Goal: Contribute content: Contribute content

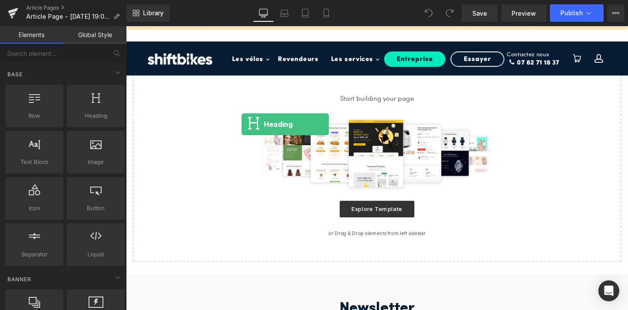
drag, startPoint x: 231, startPoint y: 132, endPoint x: 248, endPoint y: 130, distance: 17.2
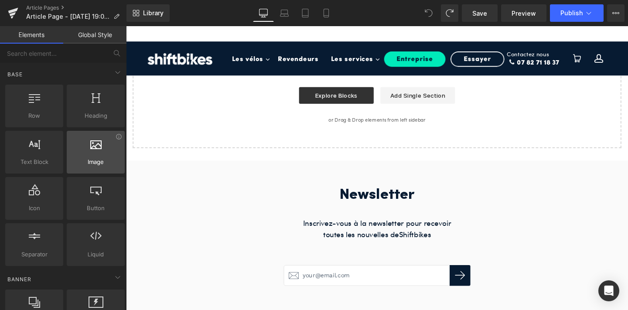
scroll to position [58, 0]
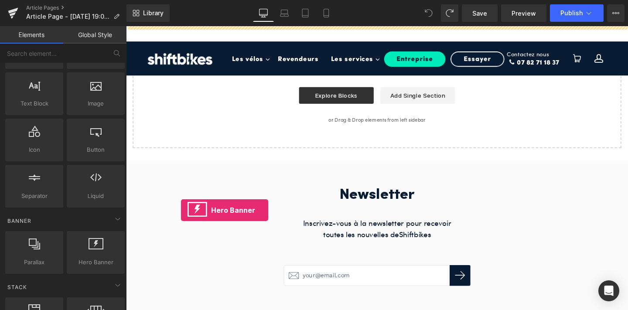
drag, startPoint x: 220, startPoint y: 275, endPoint x: 184, endPoint y: 219, distance: 66.3
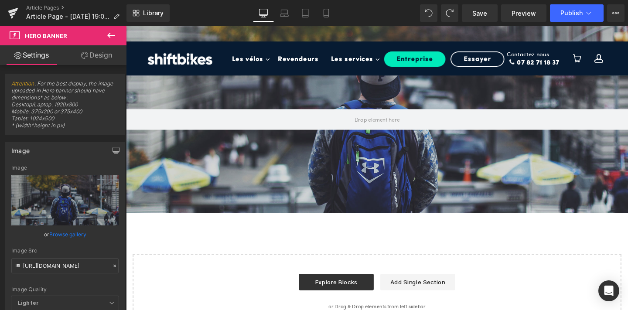
click at [111, 33] on icon at bounding box center [111, 35] width 10 height 10
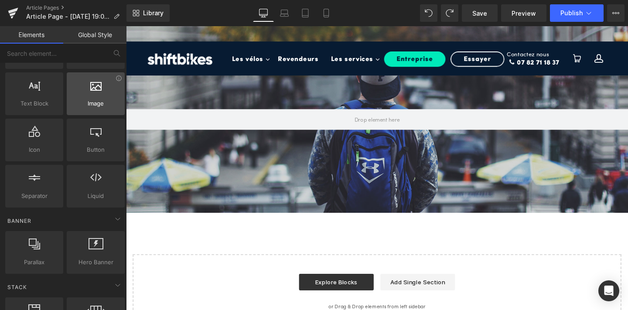
scroll to position [0, 0]
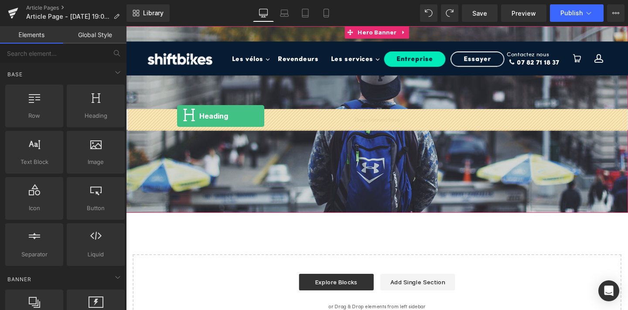
drag, startPoint x: 226, startPoint y: 130, endPoint x: 180, endPoint y: 121, distance: 46.6
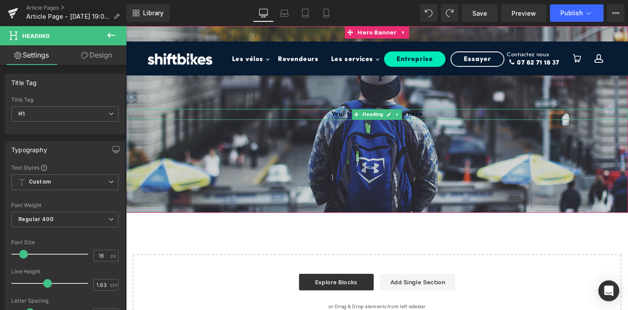
click at [359, 116] on h1 "Your heading text goes here" at bounding box center [390, 118] width 528 height 11
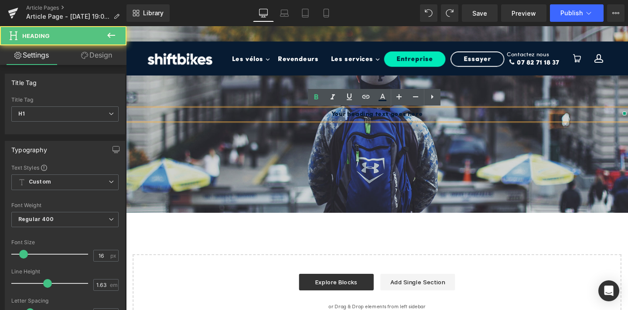
click at [359, 116] on h1 "Your heading text goes here" at bounding box center [390, 118] width 528 height 11
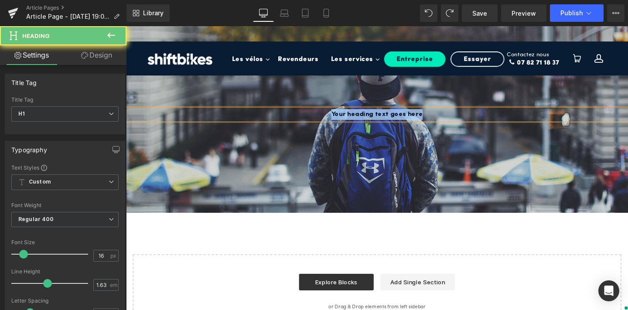
paste div
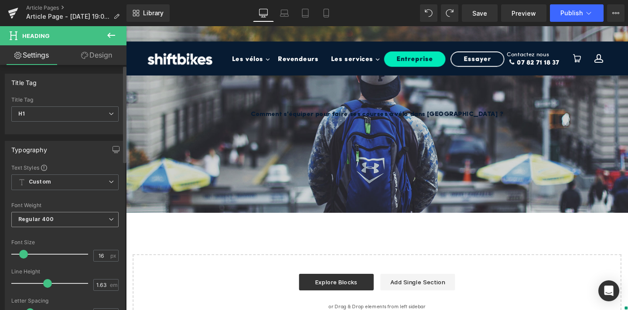
click at [64, 219] on span "Regular 400" at bounding box center [64, 219] width 107 height 15
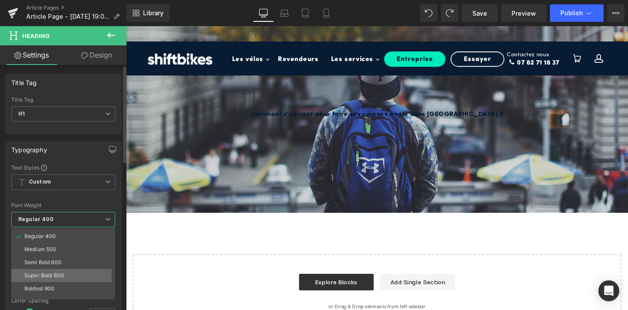
scroll to position [72, 0]
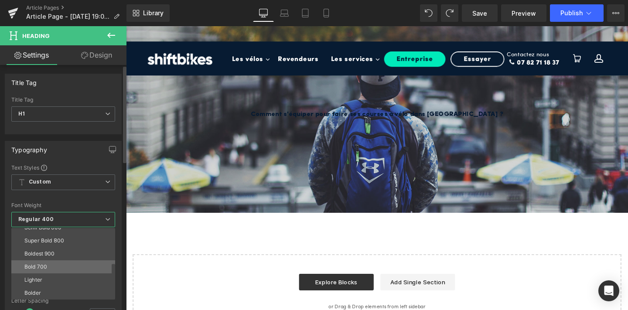
click at [65, 268] on li "Bold 700" at bounding box center [65, 267] width 108 height 13
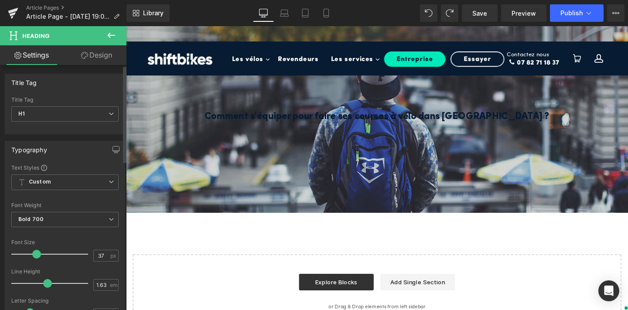
type input "38"
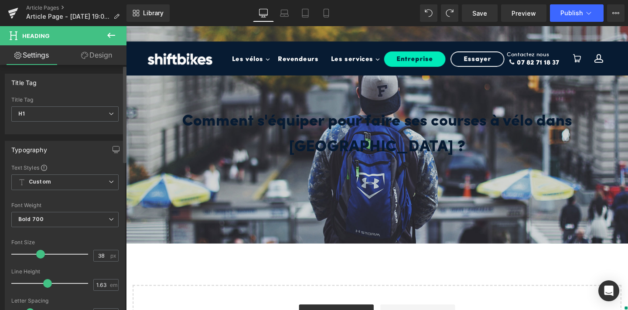
drag, startPoint x: 24, startPoint y: 255, endPoint x: 40, endPoint y: 253, distance: 16.4
click at [40, 253] on span at bounding box center [40, 254] width 9 height 9
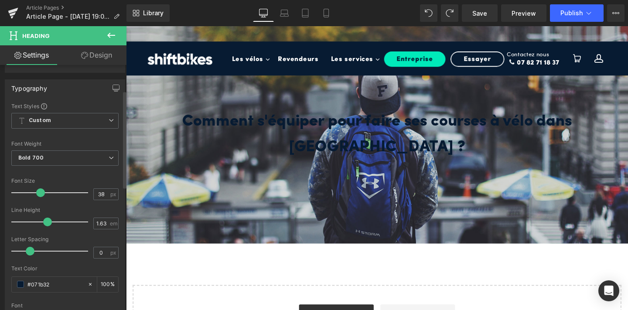
scroll to position [64, 0]
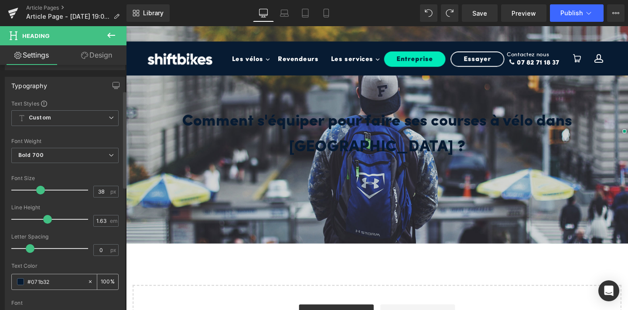
click at [20, 281] on span at bounding box center [20, 281] width 7 height 7
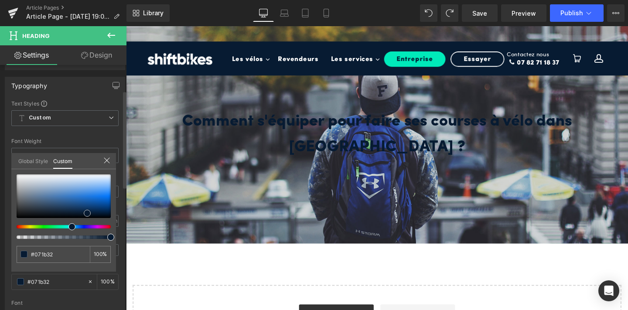
type input "#6c7b8d"
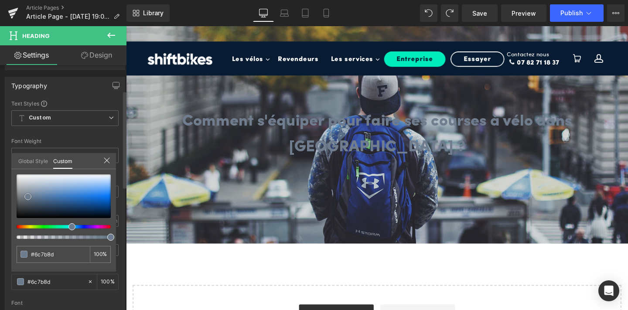
type input "#707d8e"
type input "#abafb4"
type input "#d2d3d4"
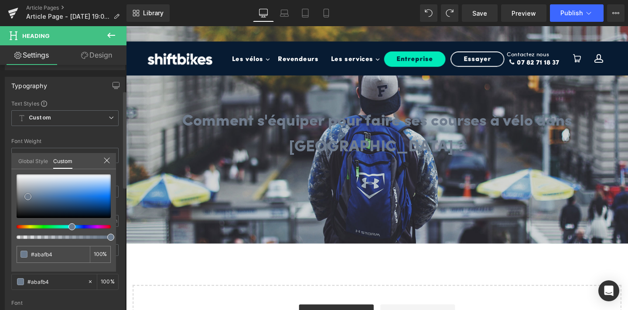
type input "#d2d3d4"
type input "#e7e7e8"
type input "#f7f7f7"
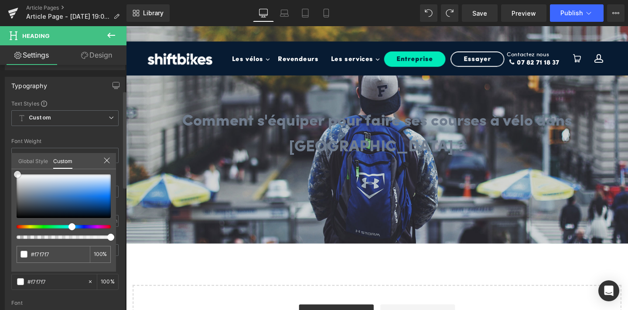
type input "#ffffff"
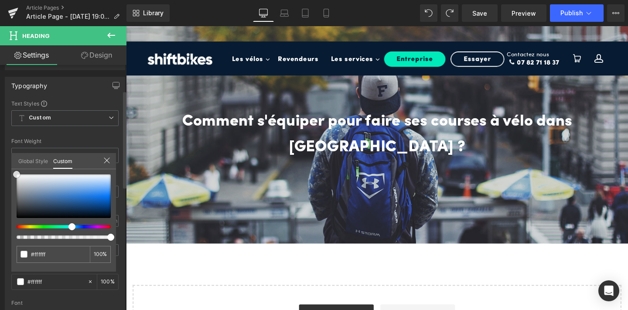
drag, startPoint x: 28, startPoint y: 197, endPoint x: 16, endPoint y: 170, distance: 29.5
click at [16, 170] on div "#ffffff 100 %" at bounding box center [63, 174] width 105 height 10
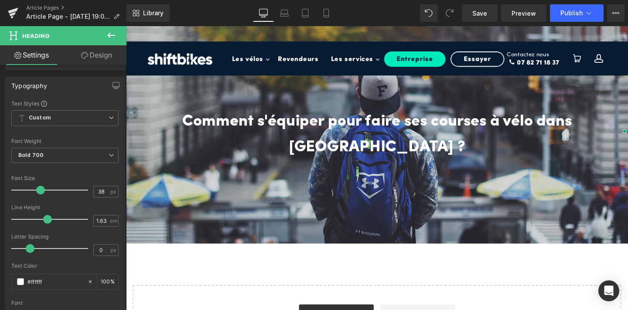
scroll to position [26, 0]
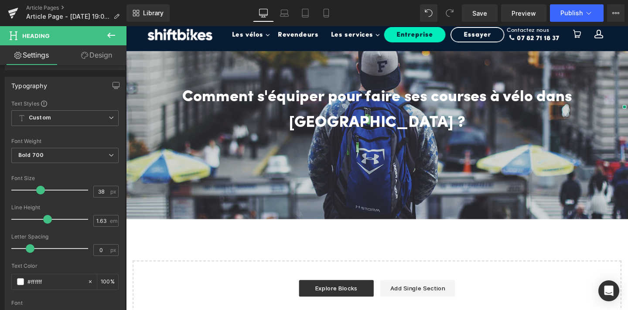
click at [126, 26] on div "200px" at bounding box center [126, 26] width 0 height 0
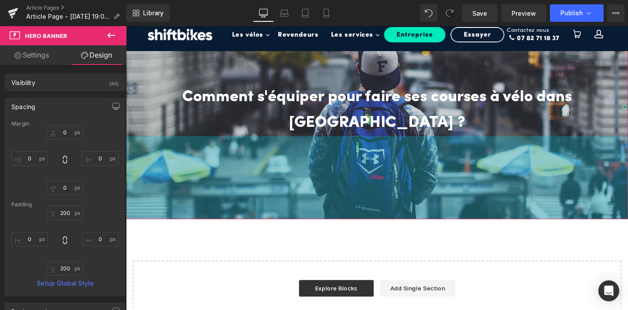
click at [184, 147] on div "200px" at bounding box center [390, 185] width 528 height 87
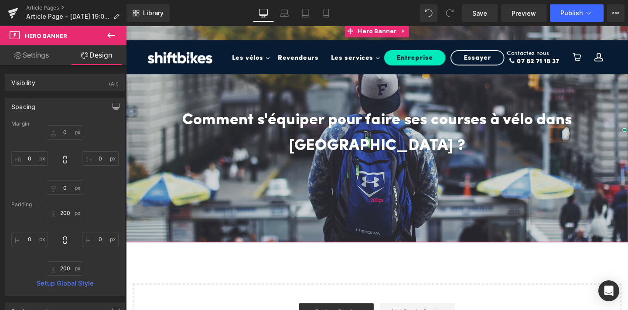
scroll to position [0, 0]
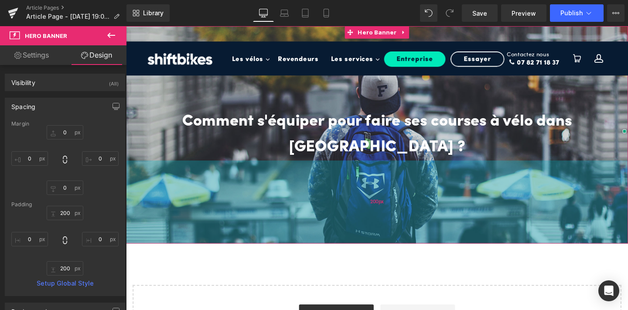
click at [158, 189] on div "200px" at bounding box center [390, 211] width 528 height 87
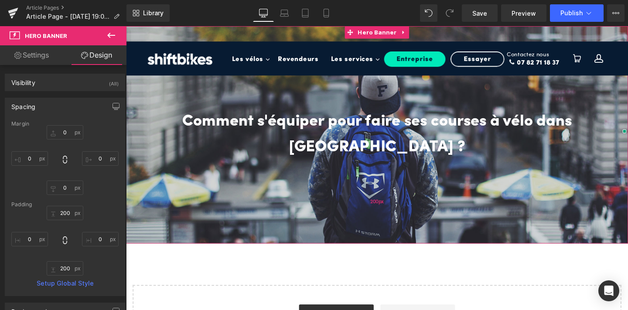
type input "200px"
click at [178, 171] on div "200px" at bounding box center [390, 211] width 528 height 87
click at [37, 55] on link "Settings" at bounding box center [31, 55] width 63 height 20
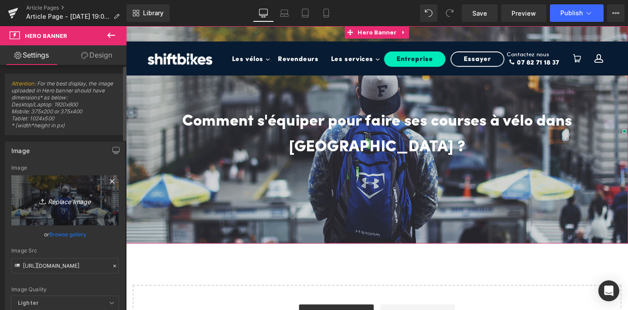
click at [62, 192] on link "Replace Image" at bounding box center [64, 200] width 107 height 50
type input "C:\fakepath\6.png"
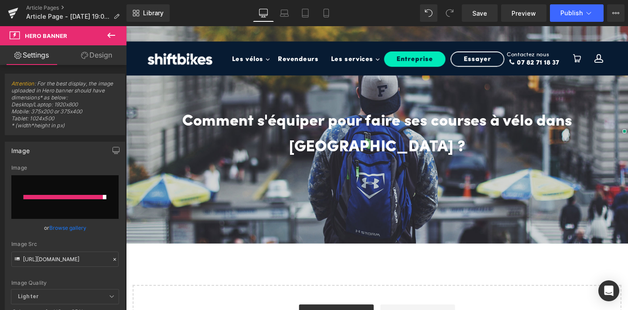
type input "[URL][DOMAIN_NAME]"
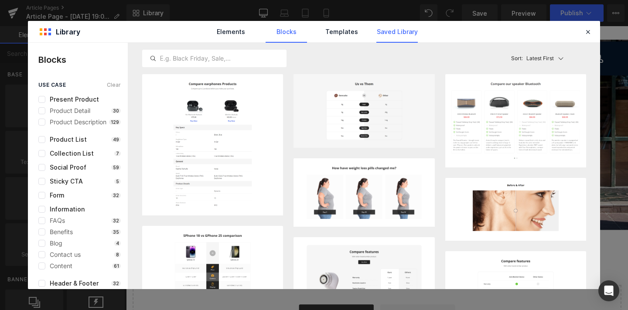
click at [387, 32] on link "Saved Library" at bounding box center [397, 32] width 41 height 22
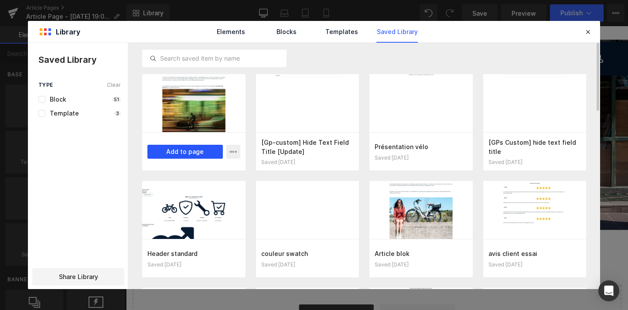
click at [201, 155] on button "Add to page" at bounding box center [184, 152] width 75 height 14
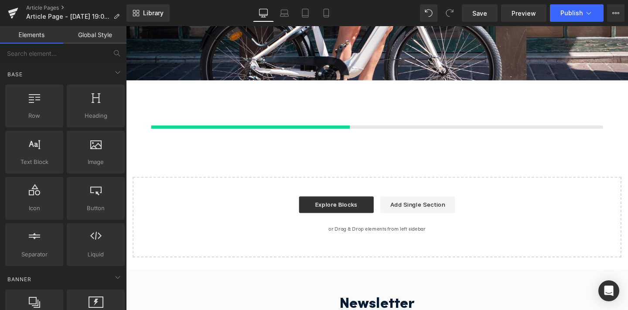
scroll to position [158, 0]
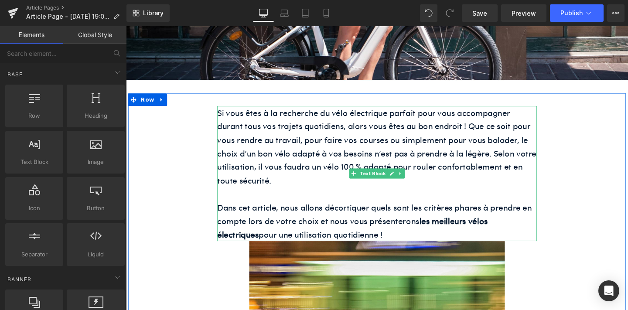
click at [353, 209] on p "Dans cet article, nous allons décortiquer quels sont les critères phares à pren…" at bounding box center [390, 230] width 336 height 43
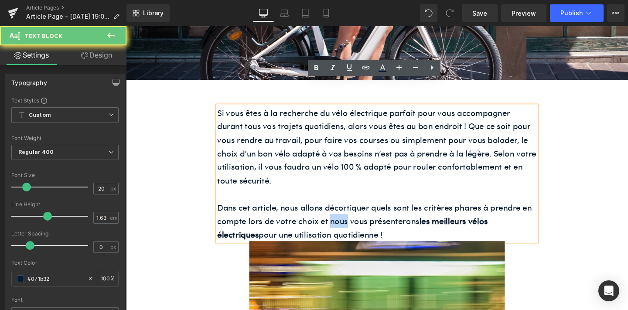
click at [353, 209] on p "Dans cet article, nous allons décortiquer quels sont les critères phares à pren…" at bounding box center [390, 230] width 336 height 43
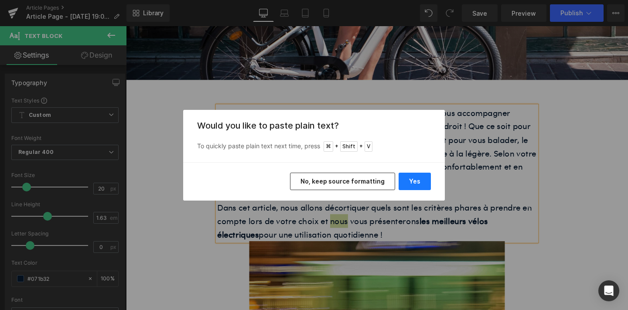
click at [412, 178] on button "Yes" at bounding box center [415, 181] width 32 height 17
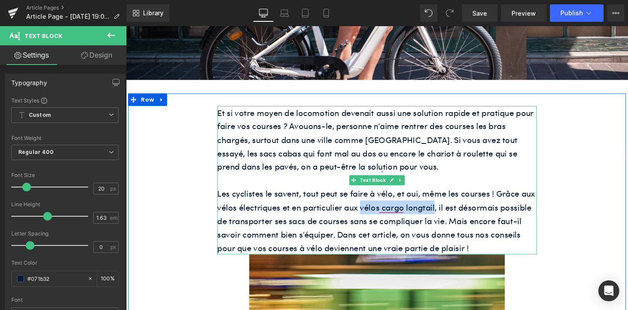
drag, startPoint x: 373, startPoint y: 189, endPoint x: 450, endPoint y: 191, distance: 76.8
click at [450, 195] on p "Les cyclistes le savent, tout peut se faire à vélo, et oui, même les courses ! …" at bounding box center [390, 230] width 336 height 71
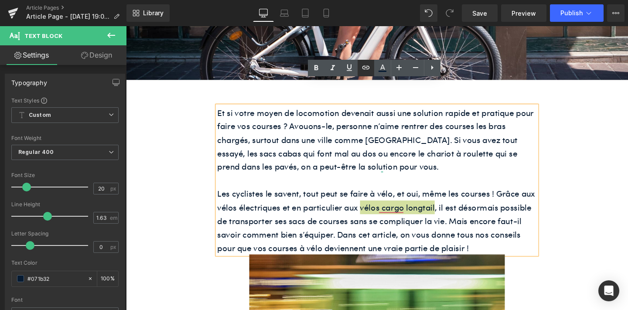
click at [364, 64] on icon at bounding box center [366, 67] width 10 height 10
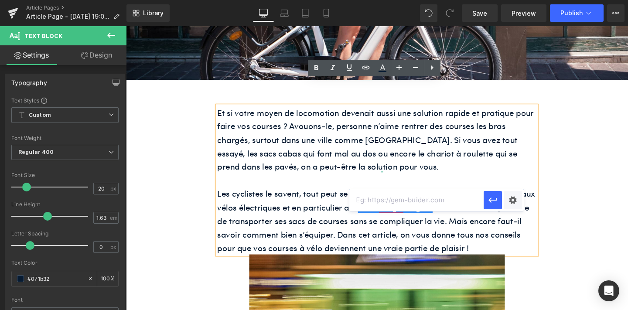
click at [374, 202] on input "text" at bounding box center [417, 200] width 134 height 22
paste input "[URL][DOMAIN_NAME]"
type input "[URL][DOMAIN_NAME]"
click at [496, 199] on icon "button" at bounding box center [493, 200] width 10 height 10
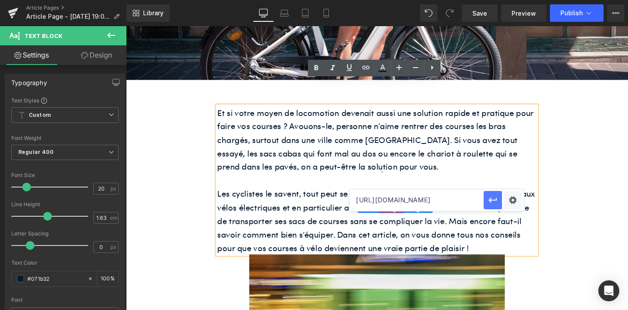
scroll to position [0, 0]
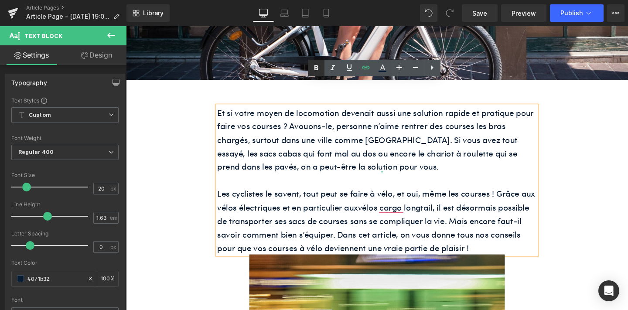
click at [315, 71] on icon at bounding box center [316, 68] width 10 height 10
click at [404, 210] on strong "vélos cargo longtail" at bounding box center [409, 216] width 79 height 12
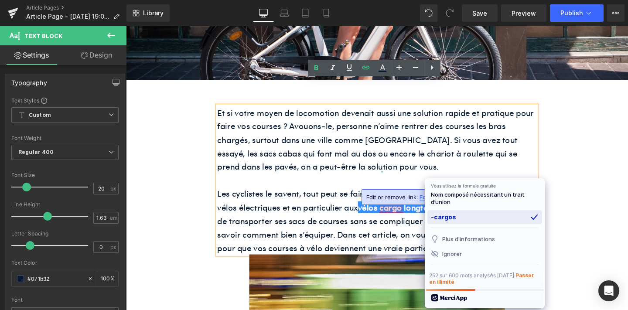
click at [434, 216] on div "-cargos" at bounding box center [485, 217] width 115 height 14
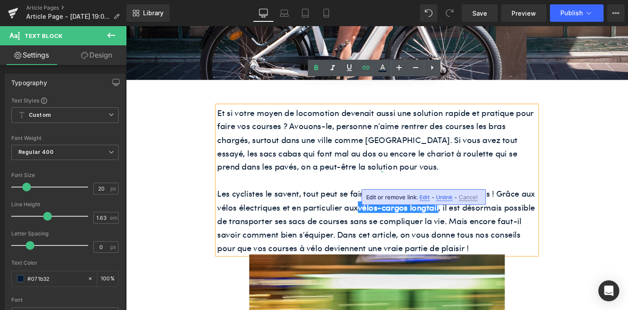
click at [414, 221] on p "Les cyclistes le savent, tout peut se faire à vélo, et oui, même les courses ! …" at bounding box center [390, 230] width 336 height 71
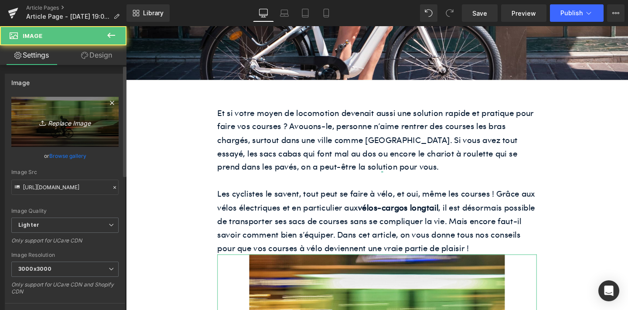
click at [69, 123] on icon "Replace Image" at bounding box center [65, 122] width 70 height 11
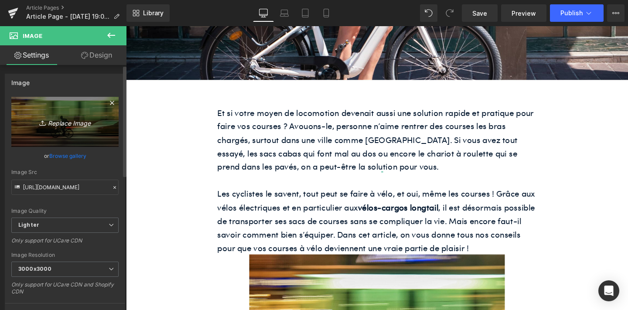
type input "C:\fakepath\unnamed-54.png"
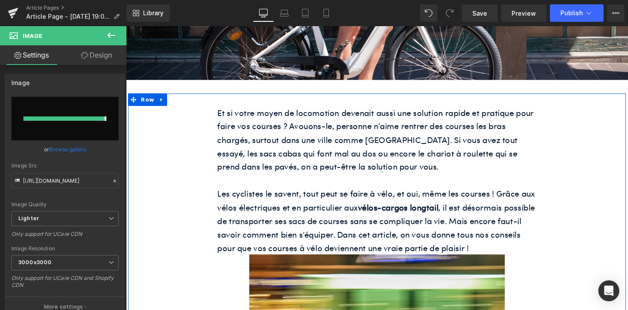
type input "[URL][DOMAIN_NAME]"
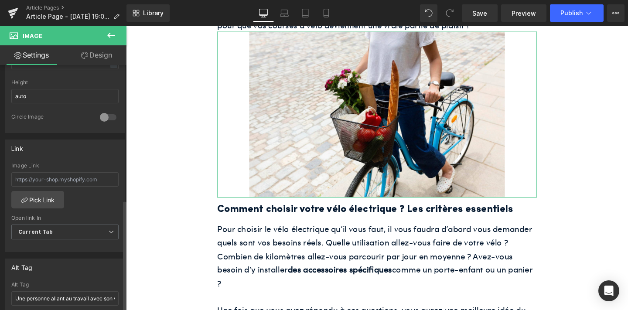
scroll to position [343, 0]
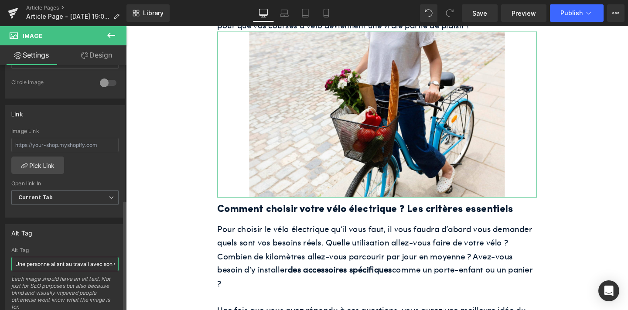
click at [65, 262] on input "Une personne allant au travail avec son vélo électrique ShiftBikes" at bounding box center [64, 264] width 107 height 14
paste input "femme fait ses courses à vélo dans Pari"
type input "Une femme fait ses courses à vélo dans [GEOGRAPHIC_DATA]"
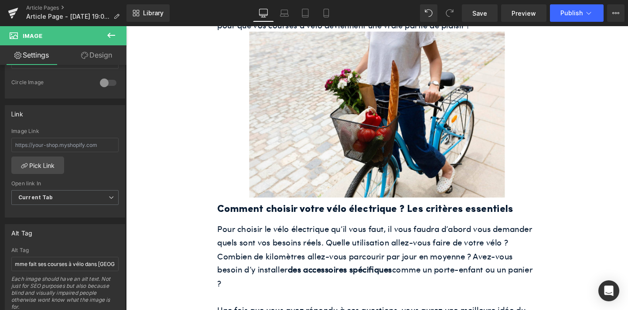
scroll to position [0, 0]
click at [317, 211] on h2 "Comment choisir votre vélo électrique ? Les critères essentiels" at bounding box center [390, 219] width 336 height 17
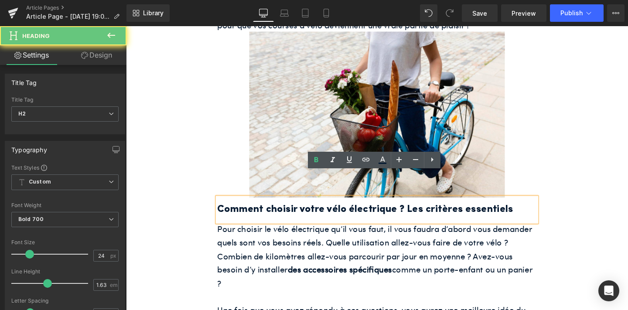
click at [317, 211] on h2 "Comment choisir votre vélo électrique ? Les critères essentiels" at bounding box center [390, 219] width 336 height 17
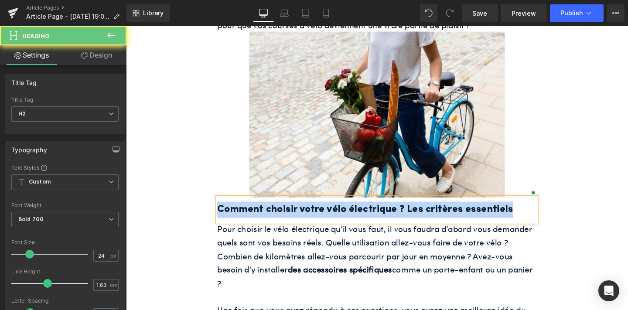
paste div
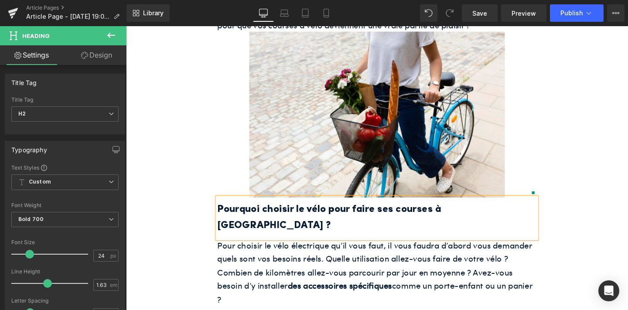
click at [380, 250] on span "Pour choisir le vélo électrique qu’il vous faut, il vous faudra d’abord vous de…" at bounding box center [388, 284] width 332 height 69
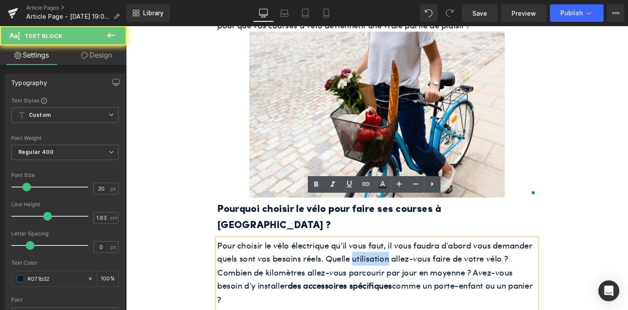
click at [380, 250] on span "Pour choisir le vélo électrique qu’il vous faut, il vous faudra d’abord vous de…" at bounding box center [388, 284] width 332 height 69
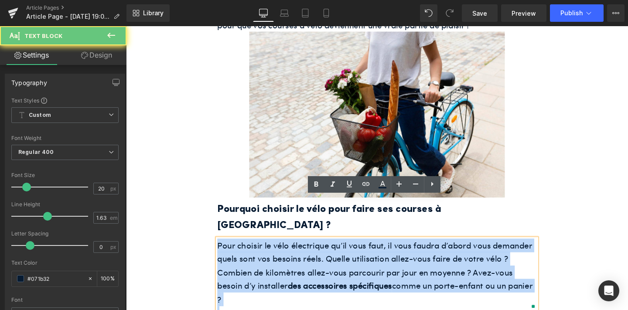
click at [380, 250] on span "Pour choisir le vélo électrique qu’il vous faut, il vous faudra d’abord vous de…" at bounding box center [388, 284] width 332 height 69
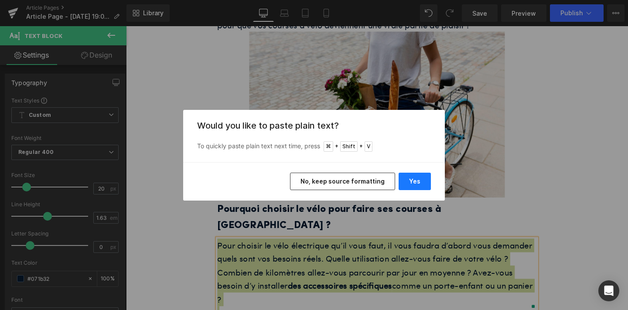
click at [408, 182] on button "Yes" at bounding box center [415, 181] width 32 height 17
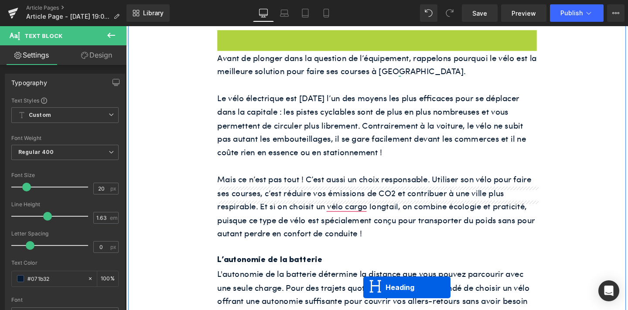
scroll to position [655, 0]
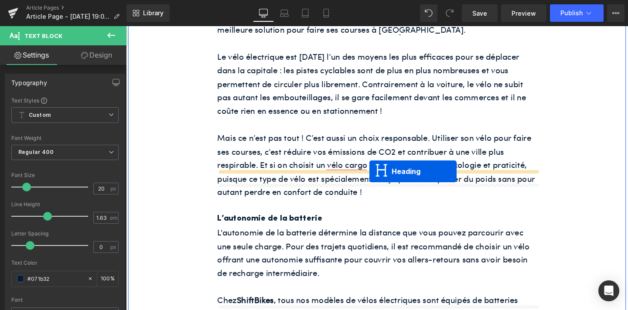
drag, startPoint x: 367, startPoint y: 141, endPoint x: 382, endPoint y: 179, distance: 41.3
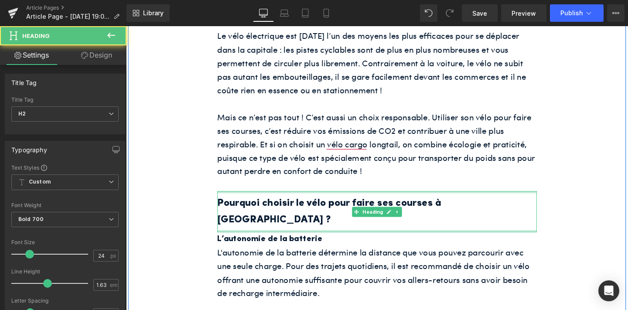
scroll to position [633, 0]
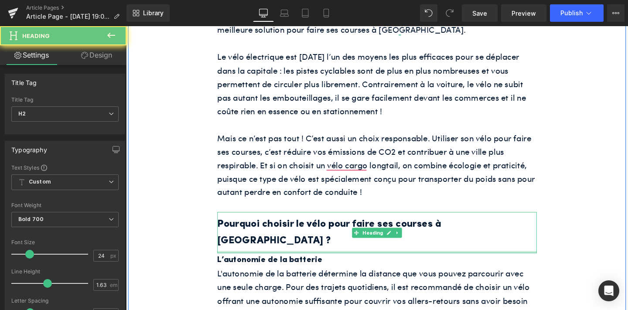
click at [333, 226] on h2 "Pourquoi choisir le vélo pour faire ses courses à [GEOGRAPHIC_DATA] ?" at bounding box center [390, 243] width 336 height 34
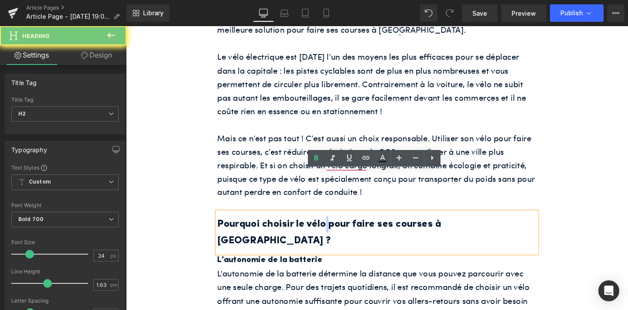
click at [333, 226] on h2 "Pourquoi choisir le vélo pour faire ses courses à [GEOGRAPHIC_DATA] ?" at bounding box center [390, 243] width 336 height 34
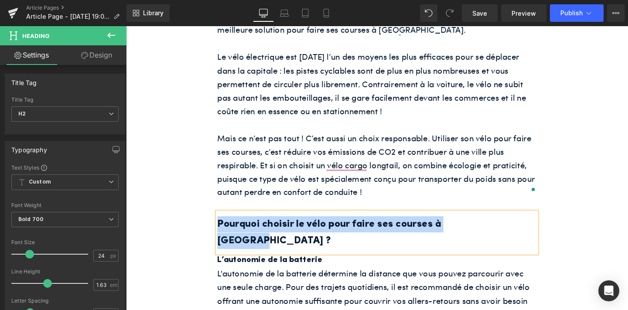
paste div
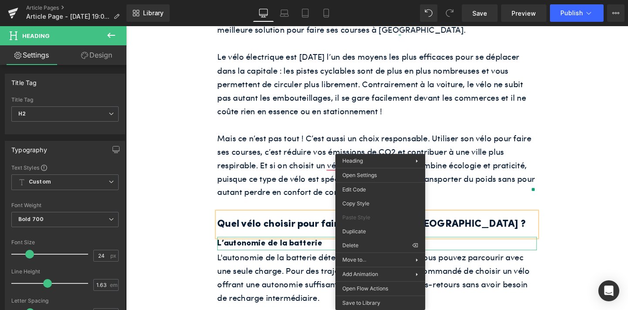
drag, startPoint x: 501, startPoint y: 270, endPoint x: 387, endPoint y: 255, distance: 114.5
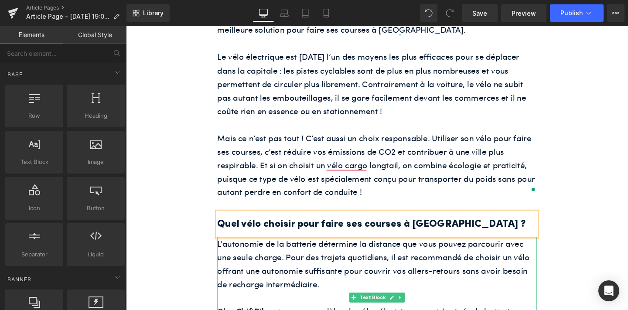
click at [306, 248] on p "L'autonomie de la batterie détermine la distance que vous pouvez parcourir avec…" at bounding box center [390, 276] width 336 height 57
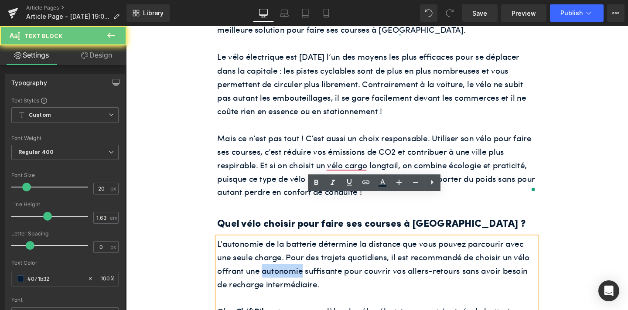
click at [306, 248] on p "L'autonomie de la batterie détermine la distance que vous pouvez parcourir avec…" at bounding box center [390, 276] width 336 height 57
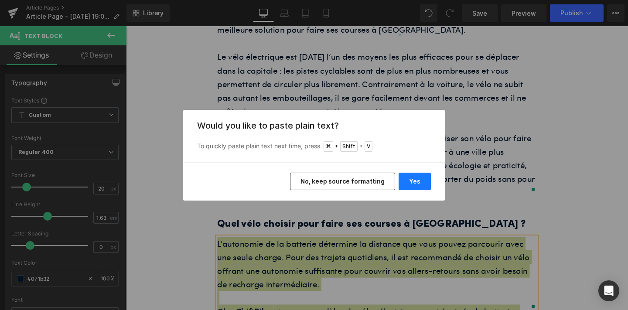
click at [417, 181] on button "Yes" at bounding box center [415, 181] width 32 height 17
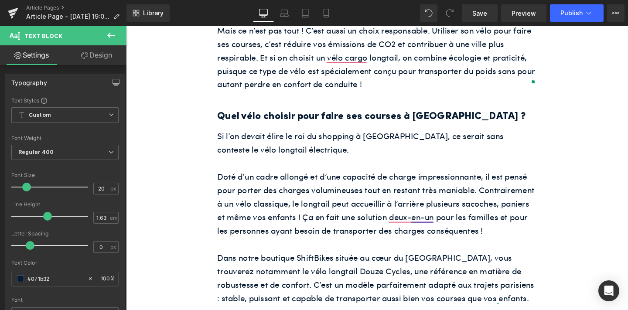
scroll to position [745, 0]
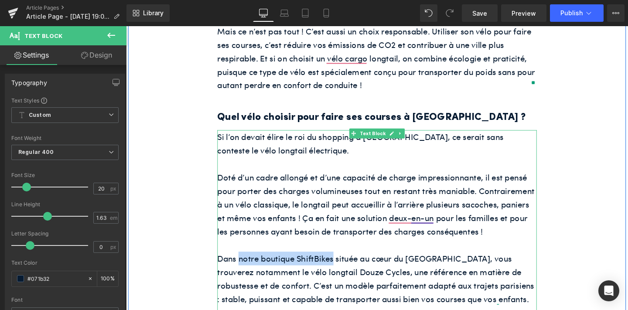
drag, startPoint x: 246, startPoint y: 227, endPoint x: 343, endPoint y: 222, distance: 97.9
click at [343, 264] on p "Dans notre boutique ShiftBikes située au cœur du [GEOGRAPHIC_DATA], vous trouve…" at bounding box center [390, 292] width 336 height 57
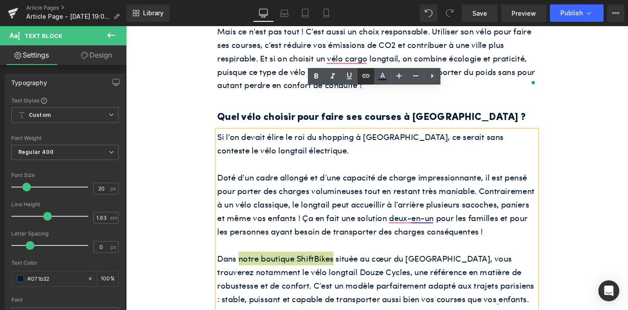
click at [367, 79] on icon at bounding box center [366, 76] width 10 height 10
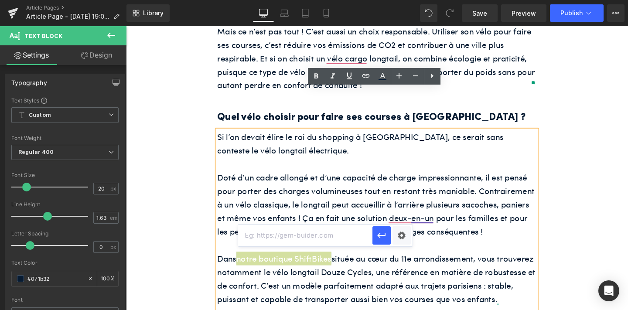
click at [332, 238] on input "text" at bounding box center [305, 236] width 134 height 22
paste input "[URL][DOMAIN_NAME]"
click at [380, 237] on icon "button" at bounding box center [382, 235] width 8 height 5
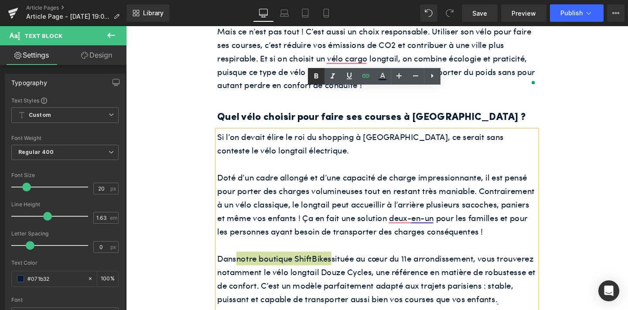
click at [313, 70] on link at bounding box center [316, 76] width 17 height 17
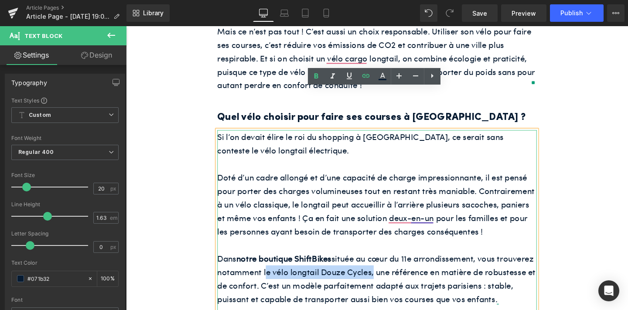
drag, startPoint x: 271, startPoint y: 238, endPoint x: 383, endPoint y: 242, distance: 111.8
click at [383, 264] on p "Dans notre boutique ShiftBikes située au cœur du [GEOGRAPHIC_DATA], vous trouve…" at bounding box center [390, 292] width 336 height 57
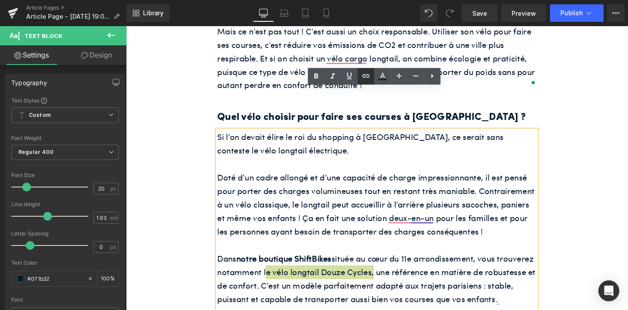
click at [370, 71] on icon at bounding box center [366, 76] width 10 height 10
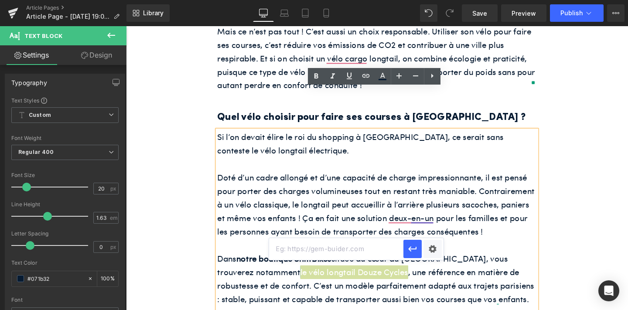
click at [364, 255] on input "text" at bounding box center [336, 249] width 134 height 22
paste input "[URL][DOMAIN_NAME]"
type input "[URL][DOMAIN_NAME]"
click at [409, 248] on icon "button" at bounding box center [412, 249] width 8 height 5
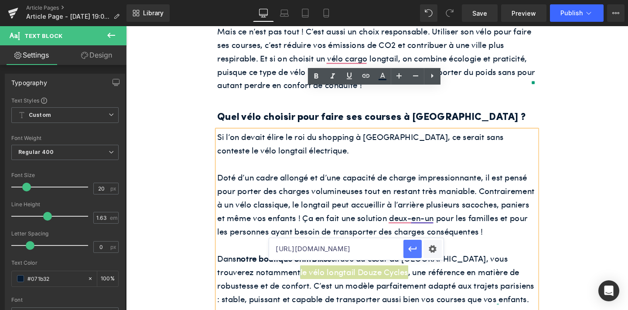
scroll to position [0, 0]
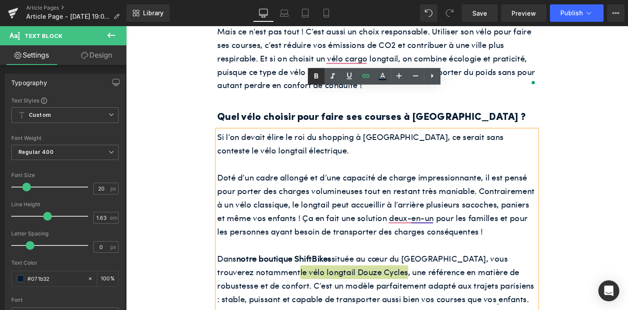
click at [319, 74] on icon at bounding box center [316, 76] width 10 height 10
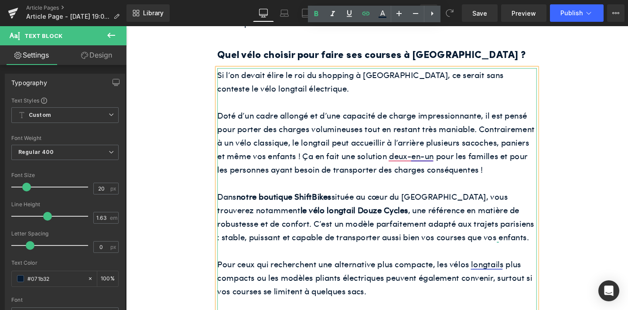
scroll to position [812, 0]
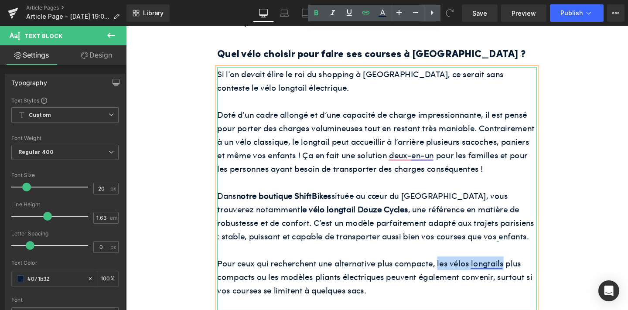
drag, startPoint x: 453, startPoint y: 231, endPoint x: 522, endPoint y: 239, distance: 68.9
click at [522, 268] on p "Pour ceux qui recherchent une alternative plus compacte, les vélos longtails pl…" at bounding box center [390, 289] width 336 height 43
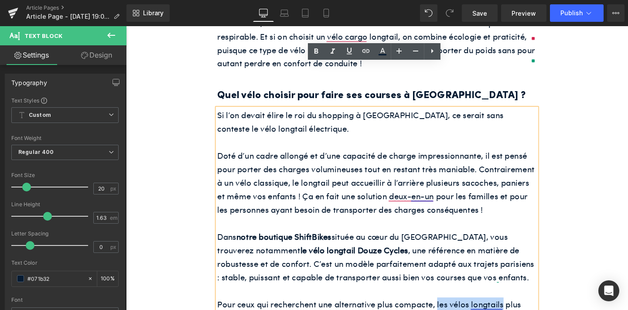
scroll to position [771, 0]
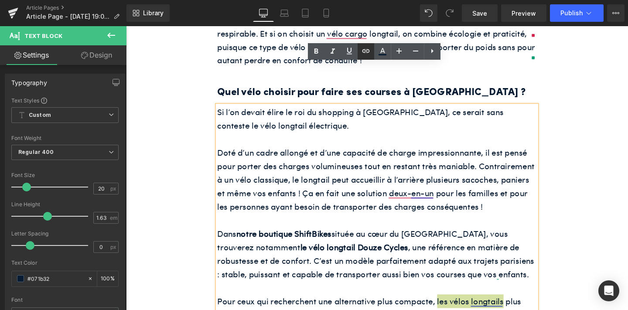
click at [367, 54] on icon at bounding box center [366, 51] width 10 height 10
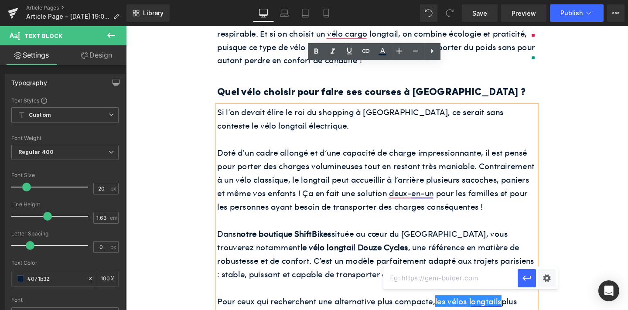
click at [439, 277] on input "text" at bounding box center [451, 278] width 134 height 22
paste input "[URL][DOMAIN_NAME]"
click at [522, 278] on icon "button" at bounding box center [527, 278] width 10 height 10
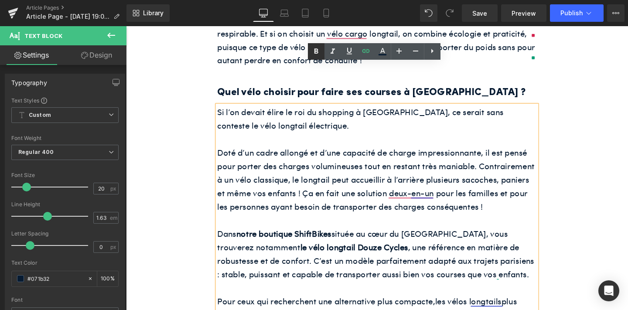
click at [314, 50] on icon at bounding box center [316, 51] width 10 height 10
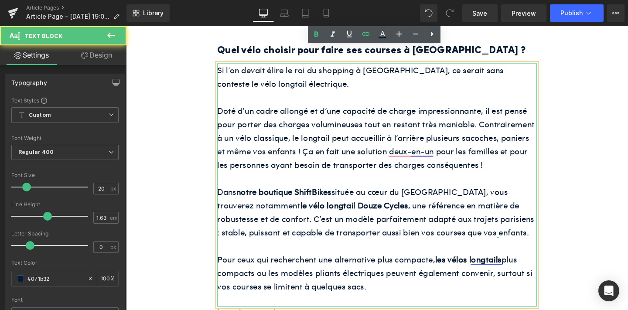
click at [274, 264] on p "Pour ceux qui recherchent une alternative plus compacte, les vélos longtails pl…" at bounding box center [390, 285] width 336 height 43
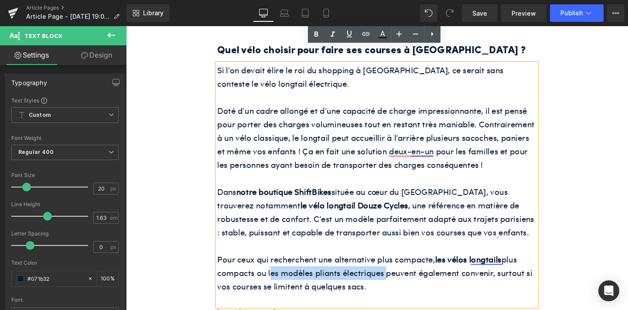
drag, startPoint x: 276, startPoint y: 241, endPoint x: 398, endPoint y: 245, distance: 121.4
click at [398, 264] on p "Pour ceux qui recherchent une alternative plus compacte, les vélos longtails pl…" at bounding box center [390, 285] width 336 height 43
click at [364, 34] on icon at bounding box center [366, 34] width 10 height 10
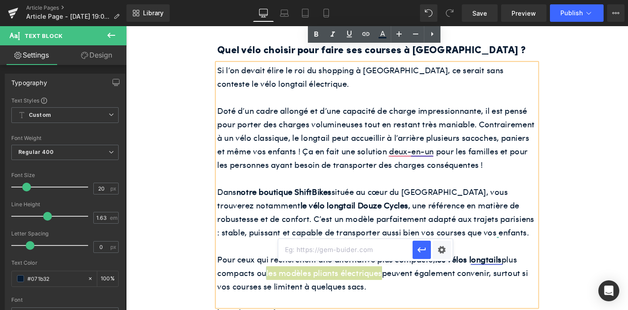
click at [363, 245] on input "text" at bounding box center [345, 250] width 134 height 22
paste input "[URL][DOMAIN_NAME]"
type input "[URL][DOMAIN_NAME]"
click at [418, 247] on icon "button" at bounding box center [422, 250] width 10 height 10
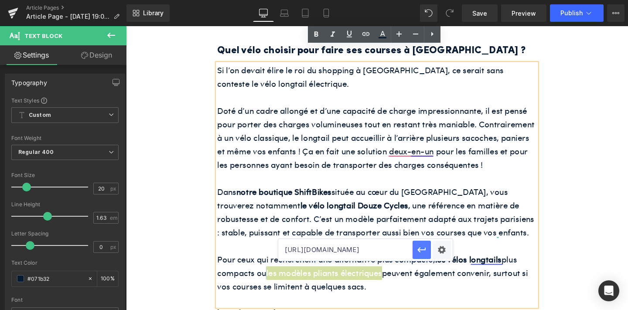
scroll to position [0, 0]
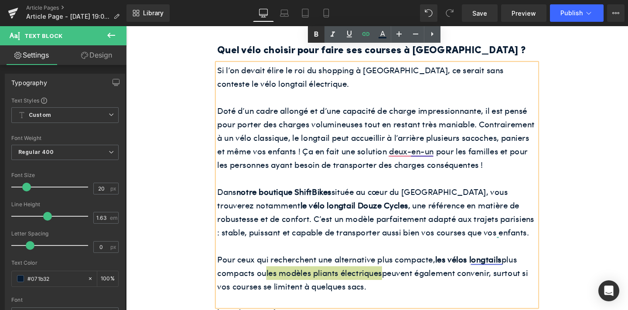
click at [315, 35] on icon at bounding box center [317, 33] width 4 height 5
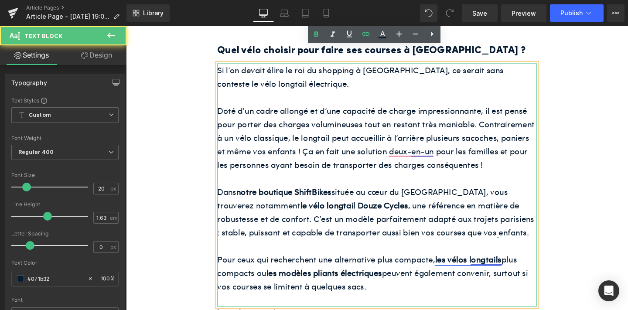
click at [500, 265] on strong "les vélos longtails" at bounding box center [486, 271] width 70 height 12
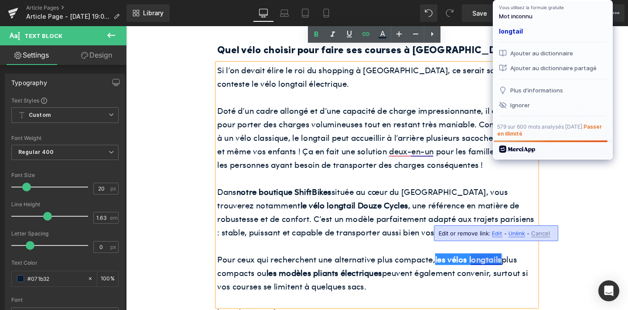
click at [434, 264] on p "Pour ceux qui recherchent une alternative plus compacte, les vélos longtails pl…" at bounding box center [390, 285] width 336 height 43
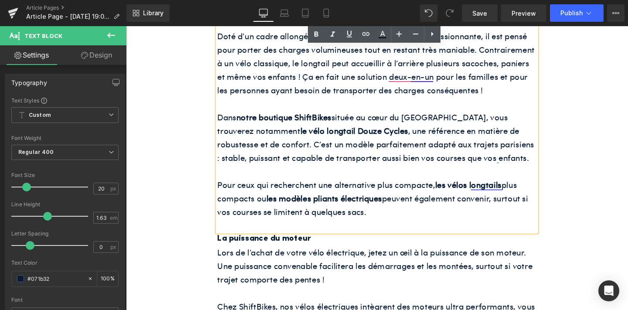
scroll to position [895, 0]
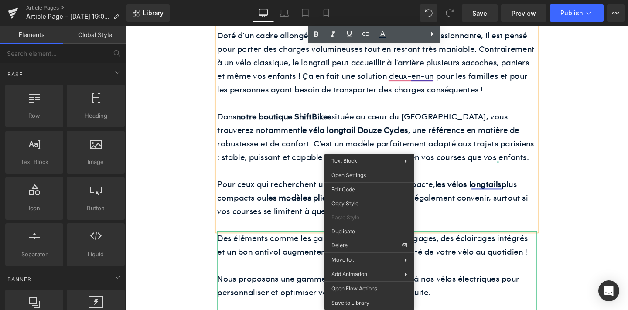
drag, startPoint x: 490, startPoint y: 267, endPoint x: 376, endPoint y: 252, distance: 114.9
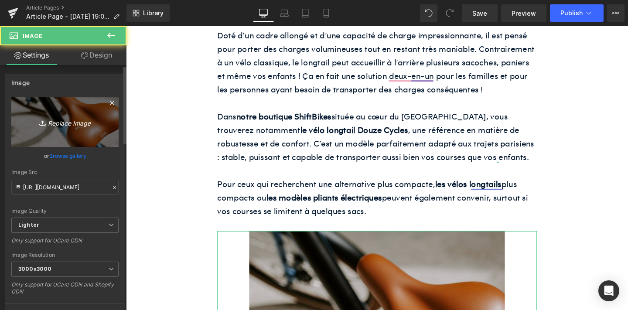
click at [73, 127] on icon "Replace Image" at bounding box center [65, 122] width 70 height 11
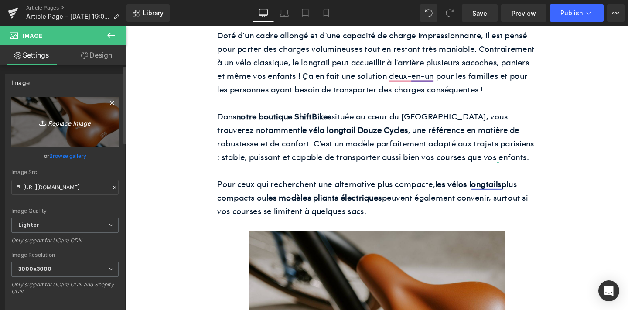
type input "C:\fakepath\unnamed-55.png"
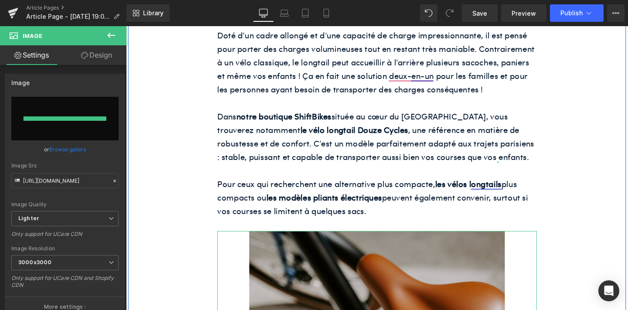
type input "[URL][DOMAIN_NAME]"
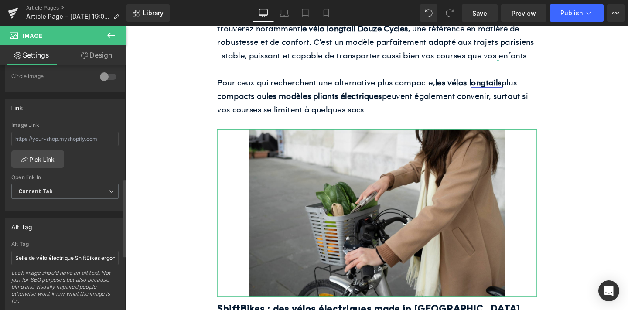
scroll to position [356, 0]
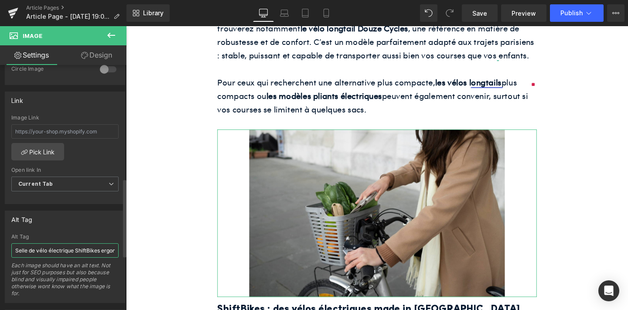
click at [45, 252] on input "Selle de vélo électrique ShiftBikes ergonomique" at bounding box center [64, 250] width 107 height 14
paste input "Une femme a équipé son vélo pour faire ses courses dans [GEOGRAPHIC_DATA]"
type input "Une femme a équipé son vélo pour faire ses courses dans [GEOGRAPHIC_DATA]"
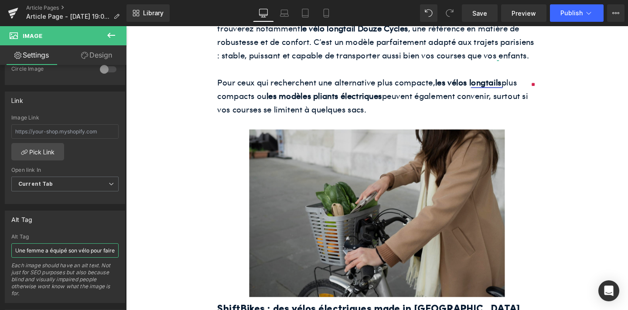
scroll to position [1038, 0]
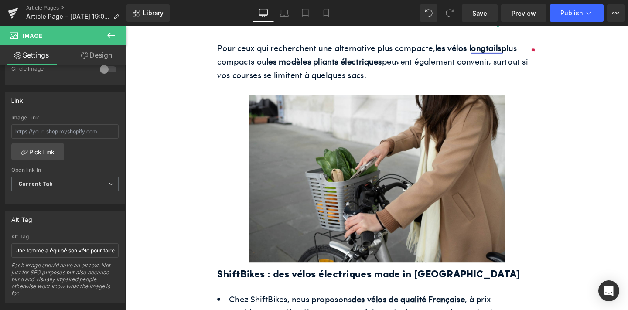
click at [288, 279] on h2 "ShiftBikes : des vélos électriques made in [GEOGRAPHIC_DATA]" at bounding box center [390, 287] width 336 height 17
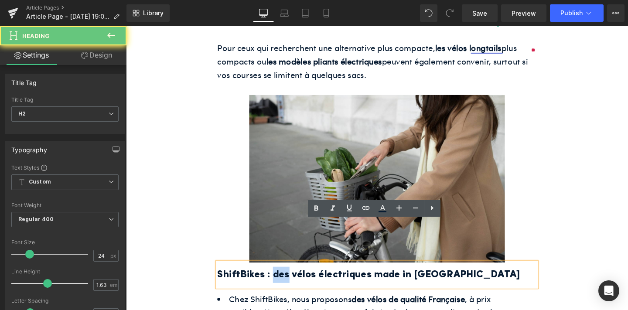
click at [288, 279] on h2 "ShiftBikes : des vélos électriques made in [GEOGRAPHIC_DATA]" at bounding box center [390, 287] width 336 height 17
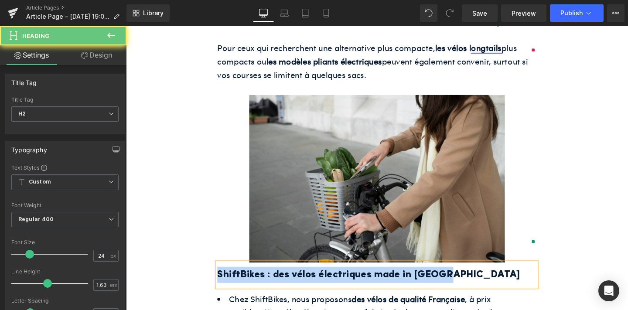
paste div
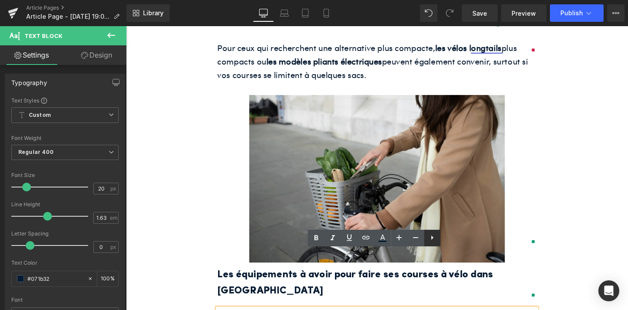
click at [435, 237] on icon at bounding box center [432, 238] width 10 height 10
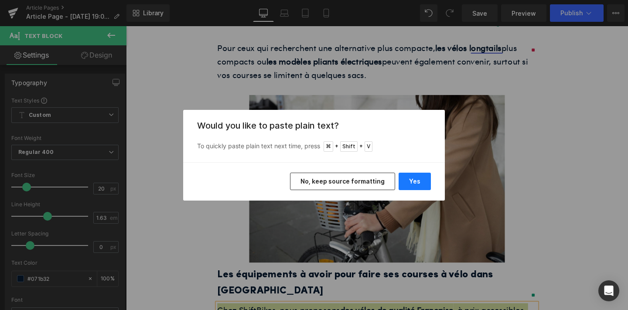
click at [421, 177] on button "Yes" at bounding box center [415, 181] width 32 height 17
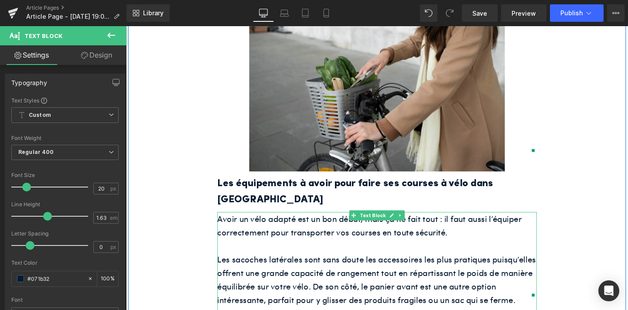
scroll to position [1141, 0]
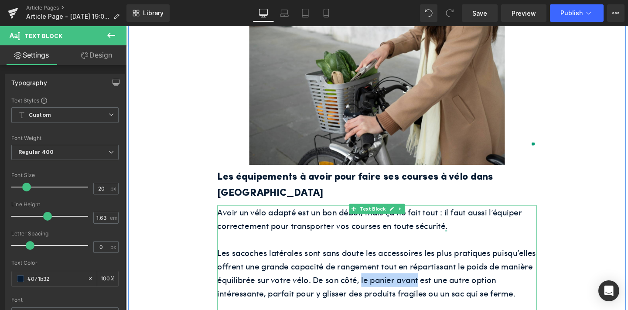
drag, startPoint x: 373, startPoint y: 232, endPoint x: 434, endPoint y: 231, distance: 60.7
click at [434, 259] on font "Les sacoches latérales sont sans doute les accessoires les plus pratiques puisq…" at bounding box center [389, 286] width 335 height 55
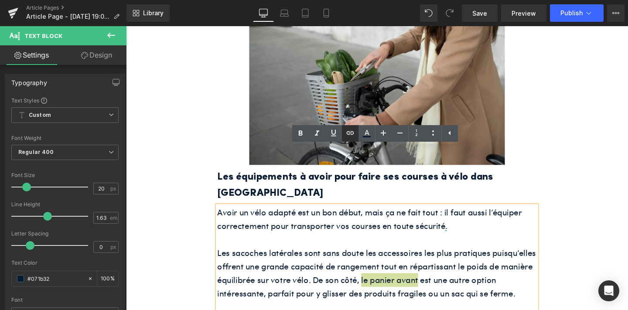
click at [355, 134] on icon at bounding box center [350, 133] width 10 height 10
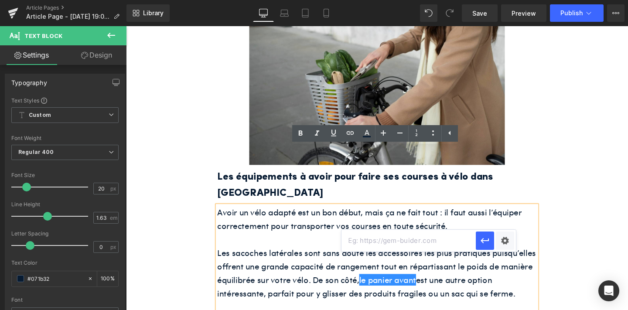
click at [377, 243] on input "text" at bounding box center [409, 241] width 134 height 22
paste input "[URL][DOMAIN_NAME]"
type input "[URL][DOMAIN_NAME]"
click at [489, 241] on icon "button" at bounding box center [485, 241] width 8 height 5
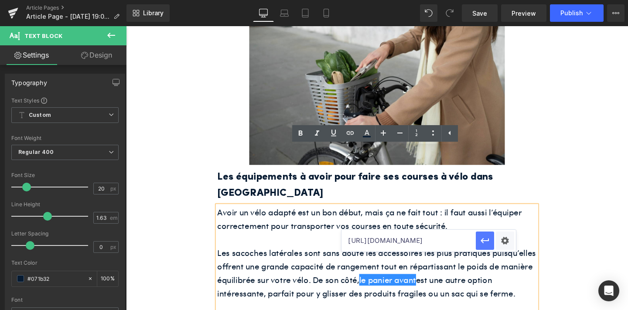
scroll to position [0, 0]
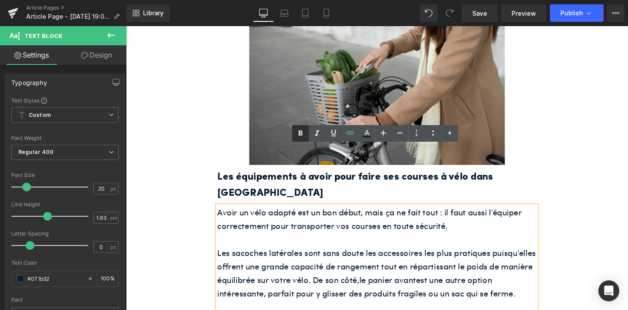
click at [302, 129] on icon at bounding box center [300, 133] width 10 height 10
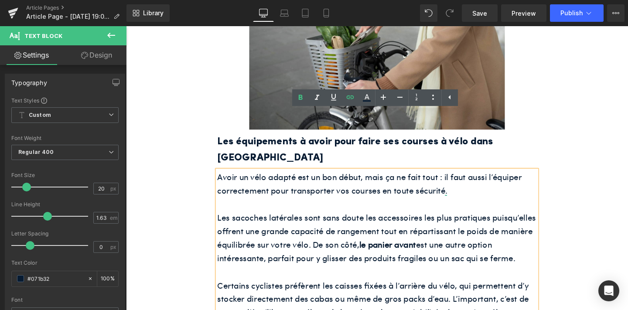
scroll to position [1189, 0]
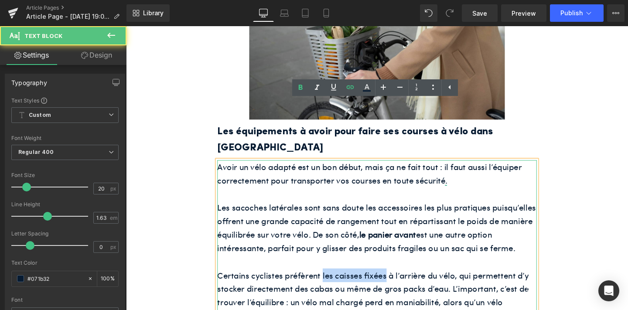
drag, startPoint x: 332, startPoint y: 227, endPoint x: 398, endPoint y: 226, distance: 65.9
click at [398, 282] on font "Certains cyclistes préfèrent les caisses fixées à l’arrière du vélo, qui permet…" at bounding box center [386, 309] width 328 height 55
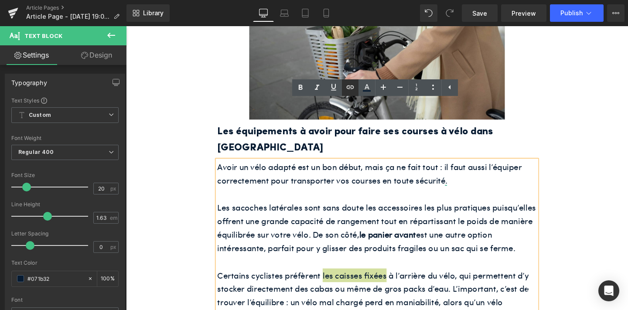
click at [354, 82] on icon at bounding box center [350, 87] width 10 height 10
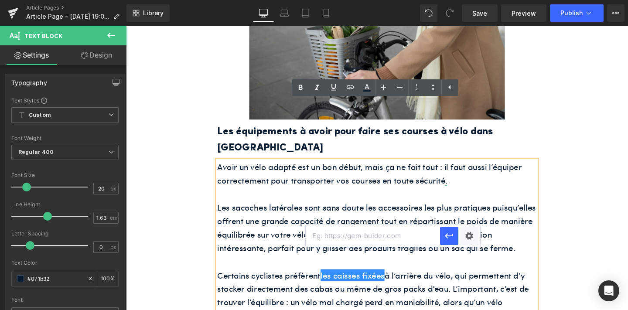
click at [369, 233] on input "text" at bounding box center [373, 236] width 134 height 22
paste input "[URL][DOMAIN_NAME]"
click at [448, 229] on button "button" at bounding box center [449, 236] width 18 height 18
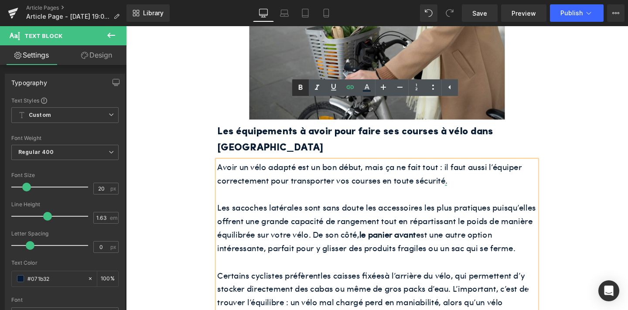
click at [296, 82] on link at bounding box center [300, 87] width 17 height 17
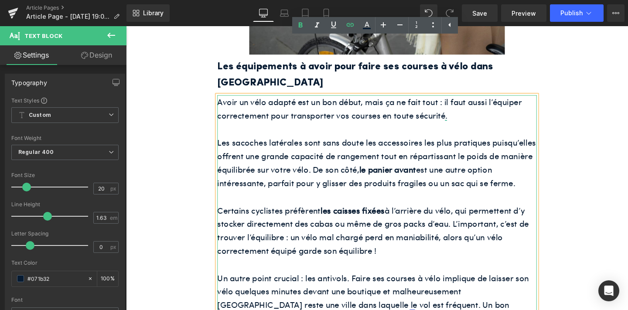
scroll to position [1255, 0]
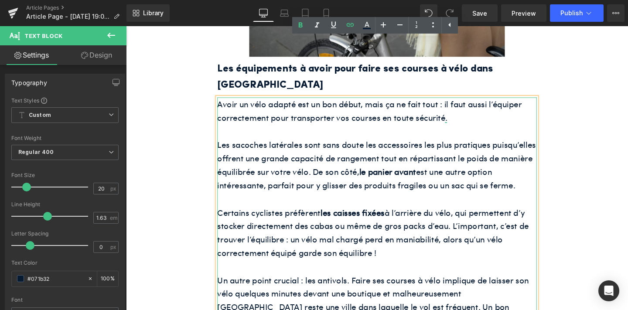
drag, startPoint x: 445, startPoint y: 261, endPoint x: 520, endPoint y: 261, distance: 75.1
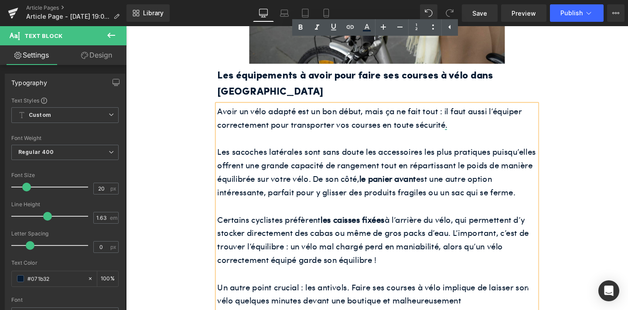
scroll to position [1246, 0]
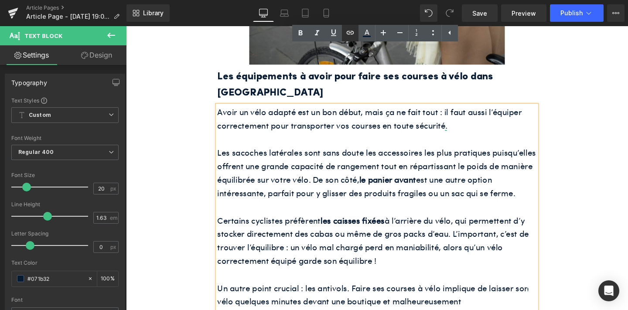
click at [346, 34] on icon at bounding box center [350, 32] width 10 height 10
click at [418, 276] on input "text" at bounding box center [451, 276] width 134 height 22
paste input "[URL][DOMAIN_NAME]"
type input "[URL][DOMAIN_NAME]"
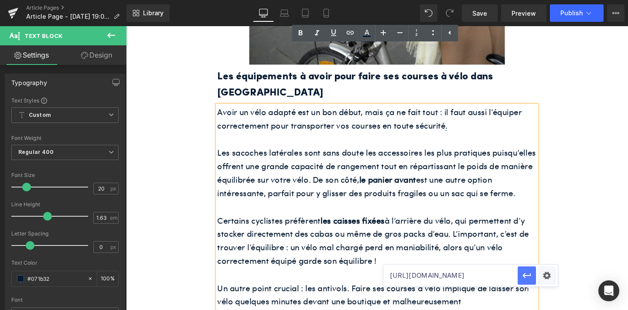
click at [523, 274] on icon "button" at bounding box center [527, 276] width 10 height 10
click at [301, 32] on icon at bounding box center [301, 32] width 4 height 5
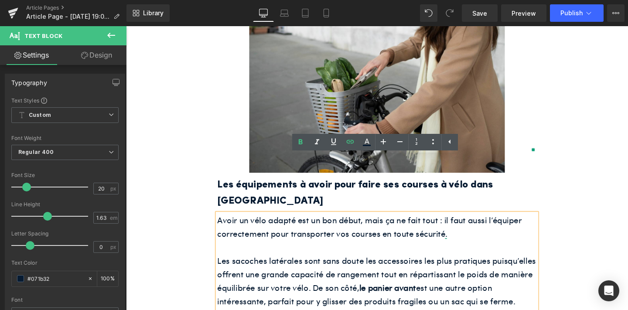
scroll to position [1131, 0]
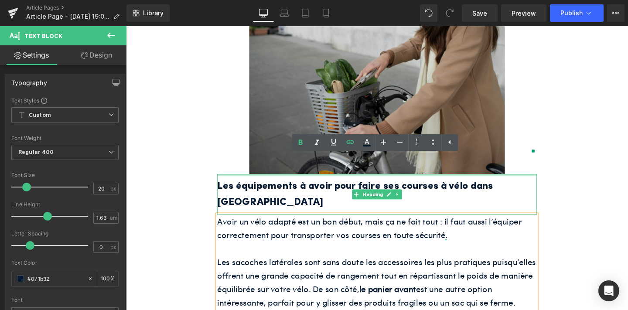
click at [270, 129] on img at bounding box center [390, 94] width 269 height 176
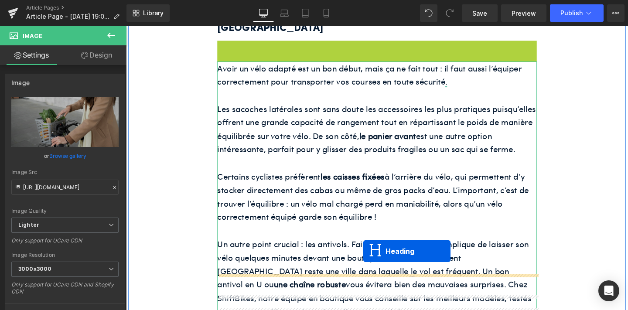
drag, startPoint x: 368, startPoint y: 178, endPoint x: 376, endPoint y: 263, distance: 85.0
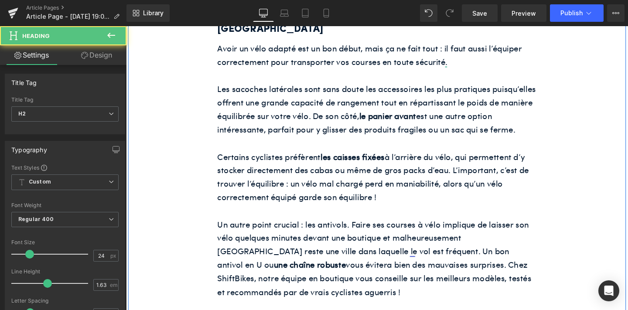
scroll to position [1316, 0]
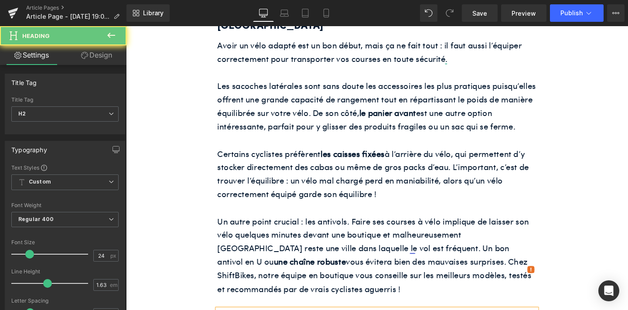
paste div
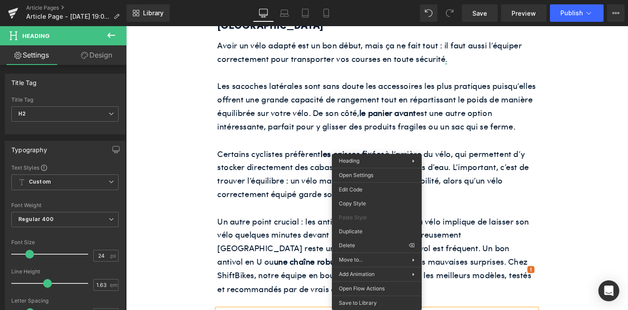
drag, startPoint x: 487, startPoint y: 271, endPoint x: 373, endPoint y: 257, distance: 115.3
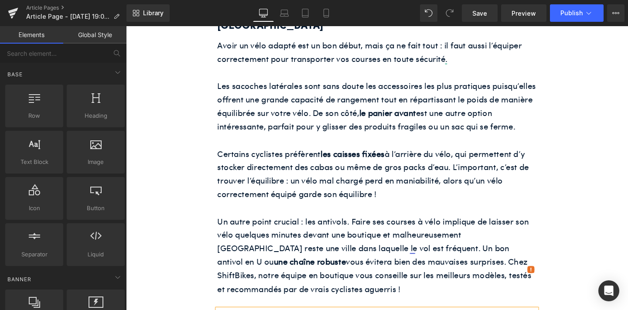
drag, startPoint x: 492, startPoint y: 272, endPoint x: 378, endPoint y: 257, distance: 114.9
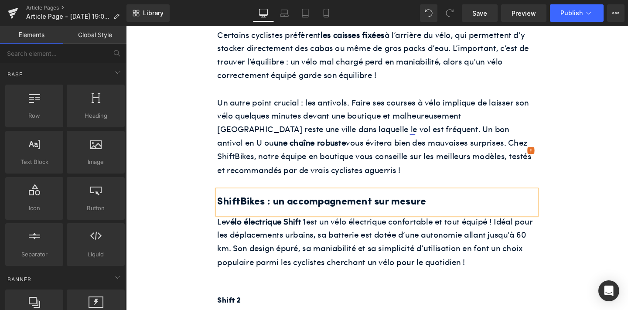
scroll to position [1443, 0]
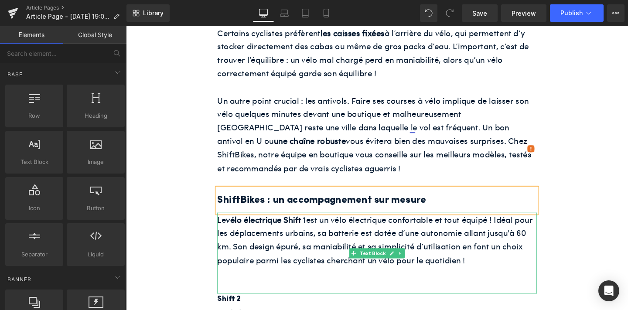
click at [288, 223] on p "Le vélo électrique Shift 1 est un vélo électrique confortable et tout équipé ! …" at bounding box center [390, 251] width 336 height 57
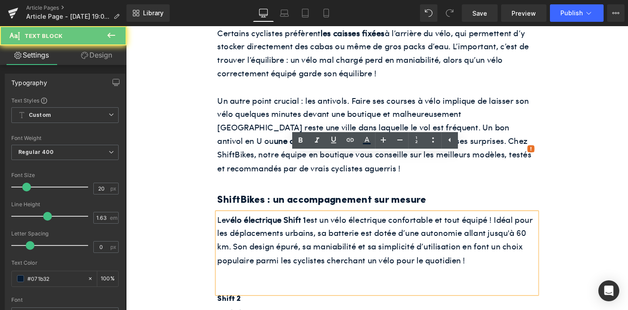
click at [288, 223] on p "Le vélo électrique Shift 1 est un vélo électrique confortable et tout équipé ! …" at bounding box center [390, 251] width 336 height 57
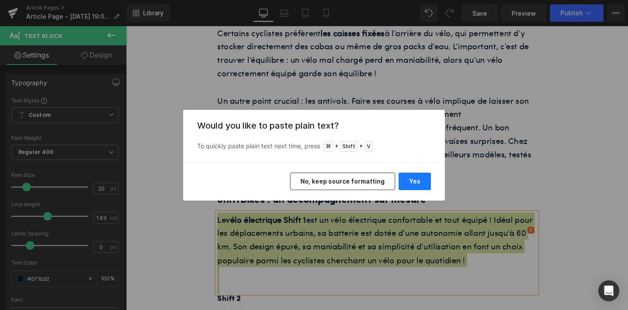
click at [404, 177] on button "Yes" at bounding box center [415, 181] width 32 height 17
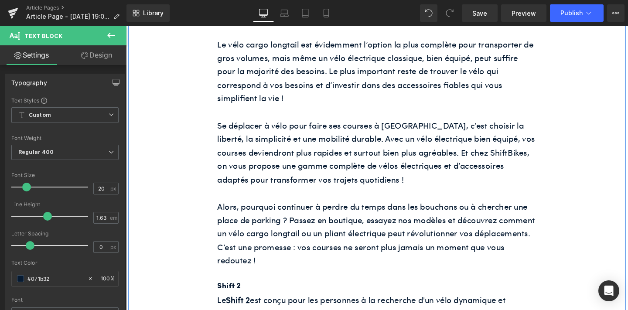
scroll to position [1887, 0]
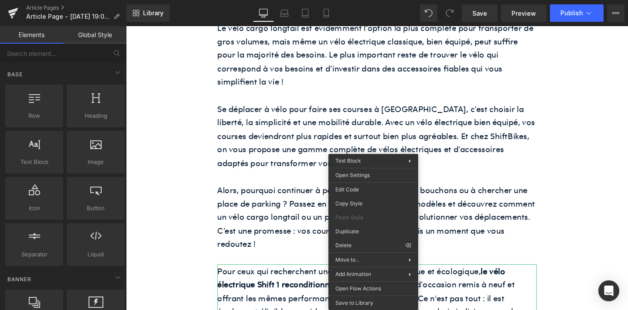
drag, startPoint x: 496, startPoint y: 273, endPoint x: 382, endPoint y: 258, distance: 114.4
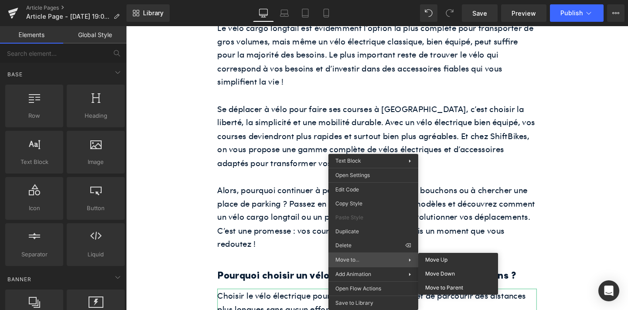
click at [368, 262] on span "Move to..." at bounding box center [372, 260] width 73 height 8
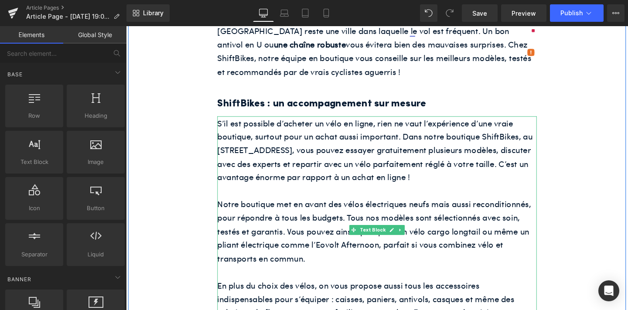
scroll to position [1543, 0]
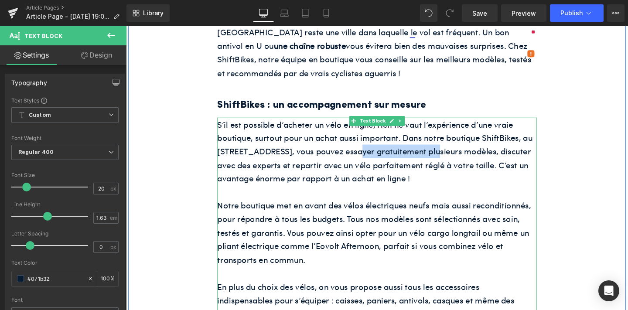
drag, startPoint x: 369, startPoint y: 97, endPoint x: 449, endPoint y: 93, distance: 79.6
click at [449, 123] on p "S’il est possible d’acheter un vélo en ligne, rien ne vaut l’expérience d’une v…" at bounding box center [390, 158] width 336 height 71
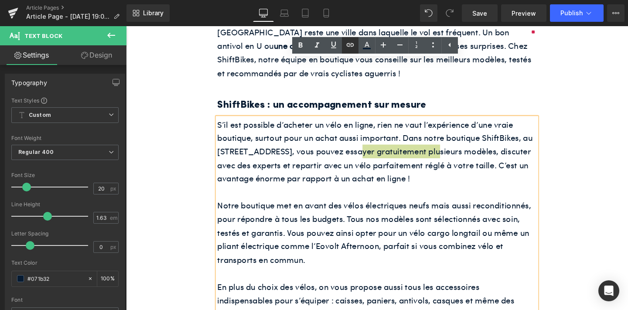
click at [351, 42] on icon at bounding box center [350, 45] width 10 height 10
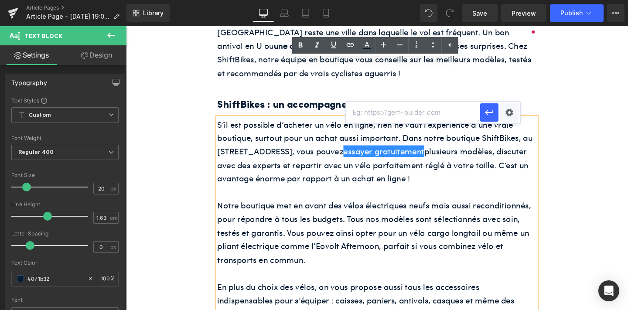
click at [393, 107] on input "text" at bounding box center [413, 113] width 134 height 22
paste input "[URL][DOMAIN_NAME]"
click at [489, 113] on icon "button" at bounding box center [489, 112] width 10 height 10
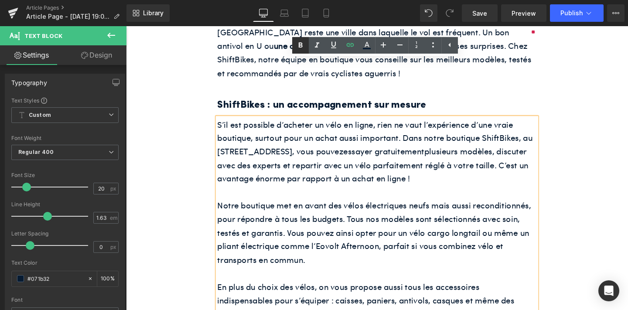
click at [298, 48] on icon at bounding box center [300, 45] width 10 height 10
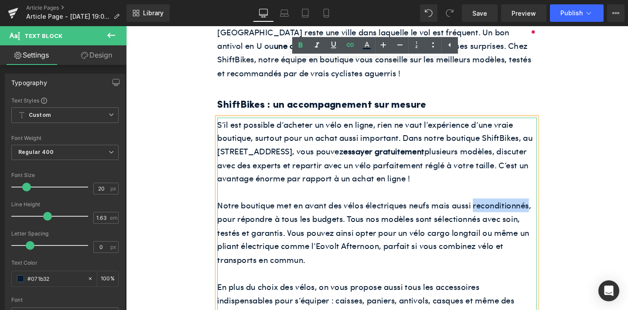
drag, startPoint x: 490, startPoint y: 155, endPoint x: 549, endPoint y: 155, distance: 58.9
click at [549, 208] on p "Notre boutique met en avant des vélos électriques neufs mais aussi reconditionn…" at bounding box center [390, 243] width 336 height 71
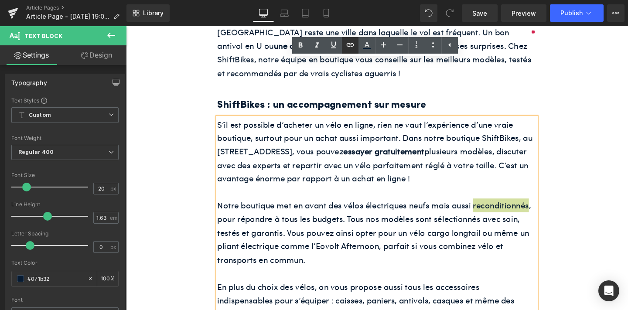
click at [351, 43] on icon at bounding box center [350, 45] width 10 height 10
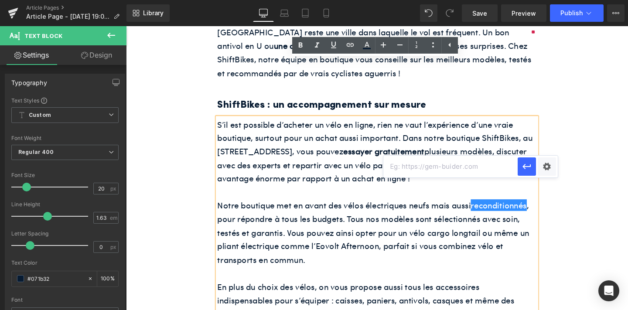
click at [445, 171] on input "text" at bounding box center [451, 167] width 134 height 22
paste input "[URL][DOMAIN_NAME]"
type input "[URL][DOMAIN_NAME]"
click at [526, 168] on icon "button" at bounding box center [527, 166] width 10 height 10
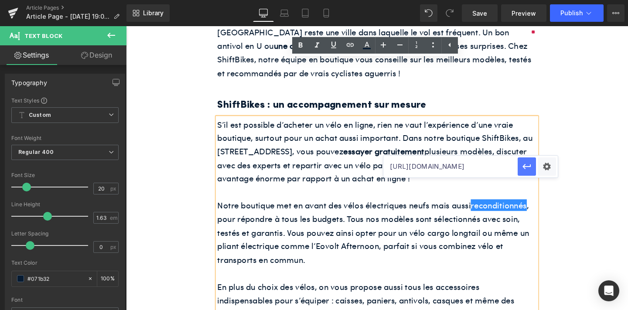
scroll to position [0, 0]
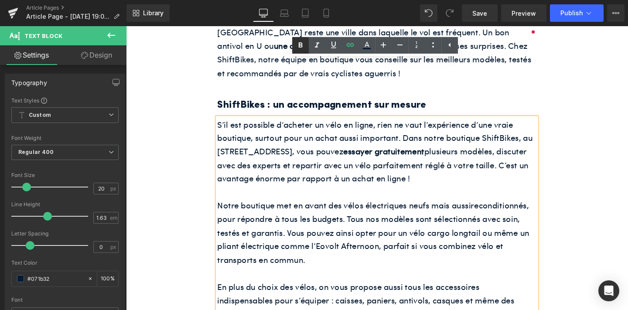
click at [300, 44] on icon at bounding box center [300, 45] width 10 height 10
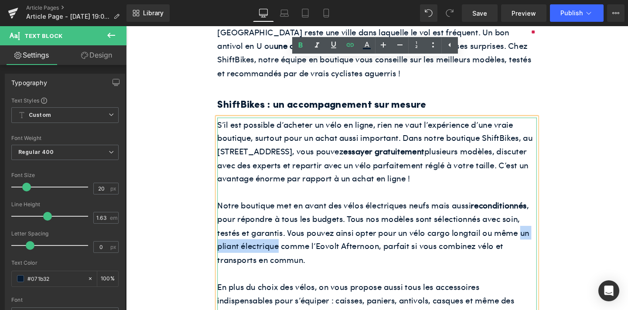
drag, startPoint x: 539, startPoint y: 184, endPoint x: 287, endPoint y: 198, distance: 252.6
click at [287, 208] on p "Notre boutique met en avant des vélos électriques neufs mais aussi reconditionn…" at bounding box center [390, 243] width 336 height 71
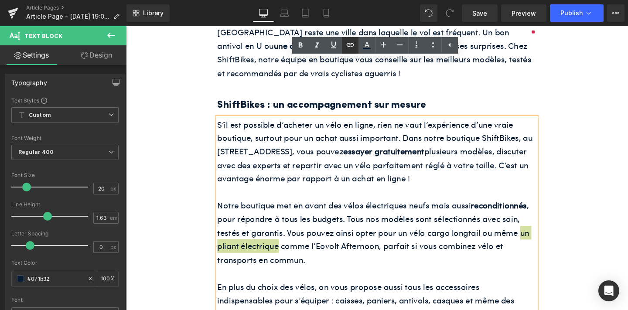
click at [347, 44] on icon at bounding box center [349, 44] width 7 height 3
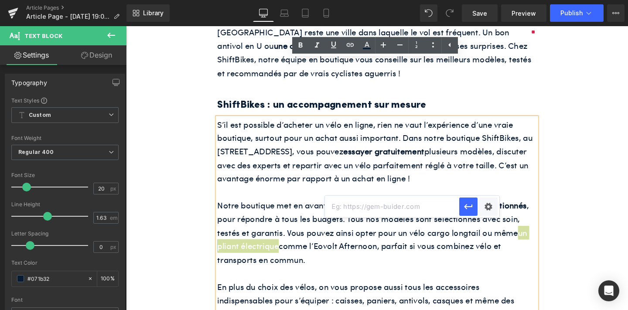
click at [359, 209] on input "text" at bounding box center [392, 207] width 134 height 22
paste input "[URL][DOMAIN_NAME]"
click at [465, 203] on icon "button" at bounding box center [468, 207] width 10 height 10
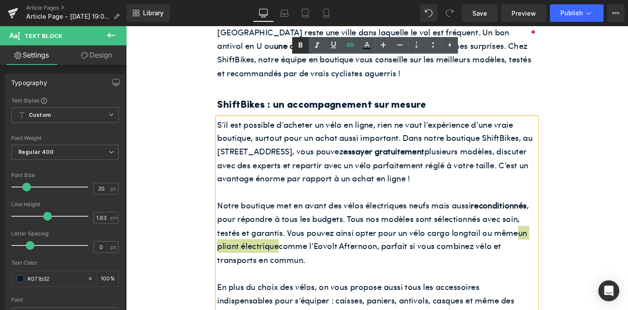
click at [296, 41] on icon at bounding box center [300, 45] width 10 height 10
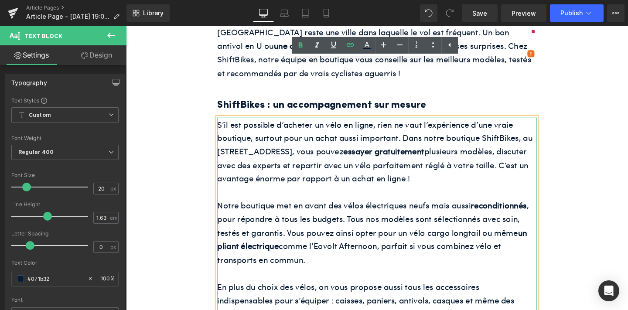
scroll to position [1601, 0]
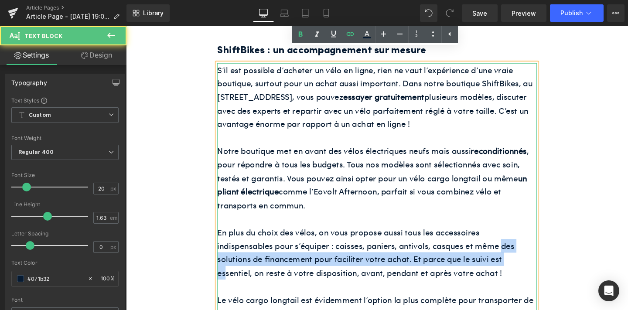
drag, startPoint x: 460, startPoint y: 195, endPoint x: 483, endPoint y: 213, distance: 29.2
click at [483, 236] on p "En plus du choix des vélos, on vous propose aussi tous les accessoires indispen…" at bounding box center [390, 264] width 336 height 57
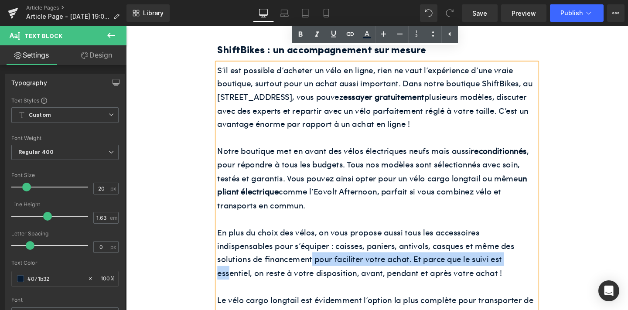
drag, startPoint x: 483, startPoint y: 213, endPoint x: 272, endPoint y: 213, distance: 211.2
click at [272, 236] on p "En plus du choix des vélos, on vous propose aussi tous les accessoires indispen…" at bounding box center [390, 264] width 336 height 57
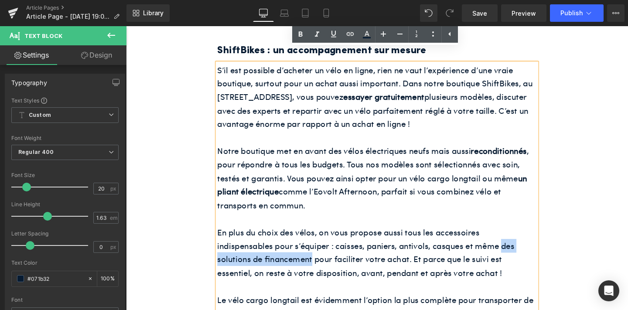
drag, startPoint x: 459, startPoint y: 197, endPoint x: 272, endPoint y: 214, distance: 188.4
click at [272, 236] on p "En plus du choix des vélos, on vous propose aussi tous les accessoires indispen…" at bounding box center [390, 264] width 336 height 57
click at [350, 37] on icon at bounding box center [350, 34] width 10 height 10
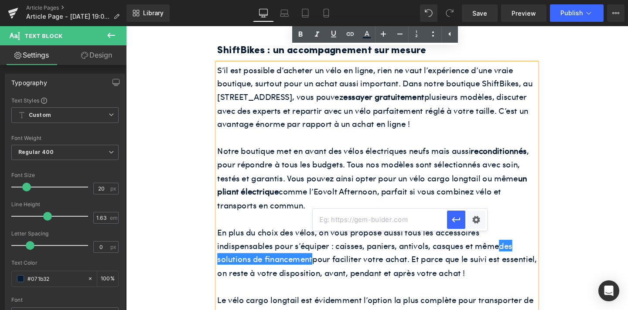
click at [385, 217] on input "text" at bounding box center [380, 220] width 134 height 22
paste input "[URL][DOMAIN_NAME]"
type input "[URL][DOMAIN_NAME]"
click at [456, 221] on icon "button" at bounding box center [456, 220] width 10 height 10
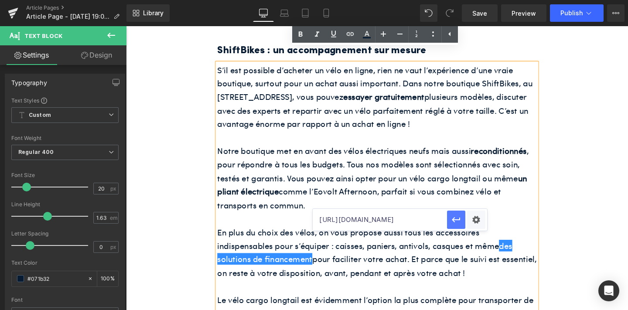
scroll to position [0, 0]
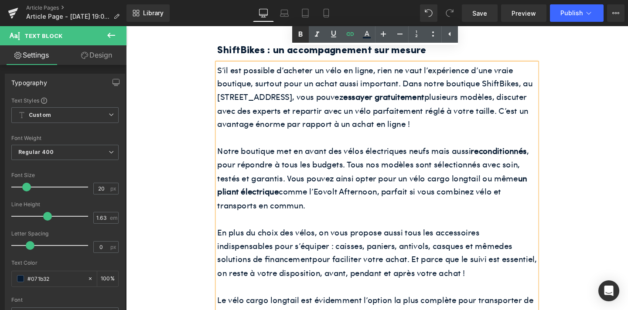
click at [303, 39] on icon at bounding box center [300, 34] width 10 height 10
click at [572, 14] on span "Publish" at bounding box center [572, 13] width 22 height 7
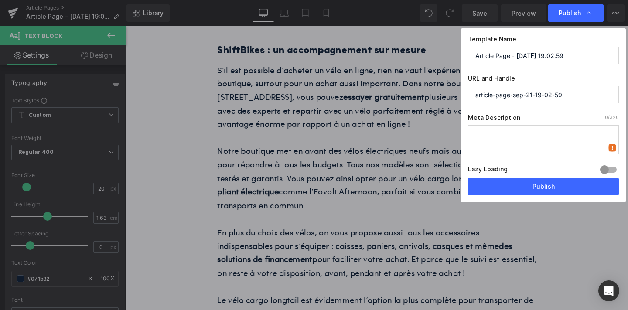
click at [538, 139] on textarea at bounding box center [543, 139] width 151 height 29
paste textarea "Faire vos courses à vélo dans [GEOGRAPHIC_DATA] n’a jamais été aussi simple : d…"
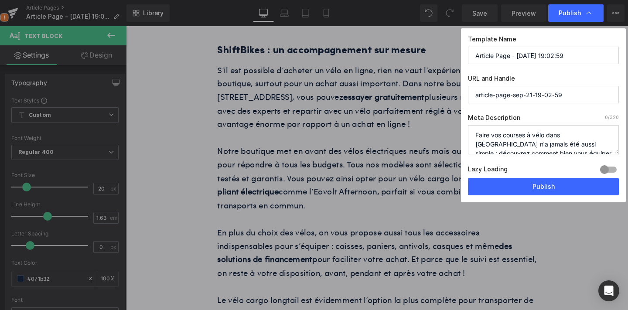
scroll to position [21, 0]
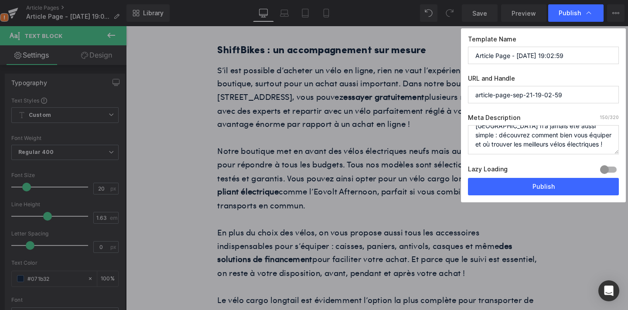
type textarea "Faire vos courses à vélo dans [GEOGRAPHIC_DATA] n’a jamais été aussi simple : d…"
click at [487, 59] on input "Article Page - [DATE] 19:02:59" at bounding box center [543, 55] width 151 height 17
paste input "Comment s'équiper pour faire ses courses à vélo dans [GEOGRAPHIC_DATA] ?"
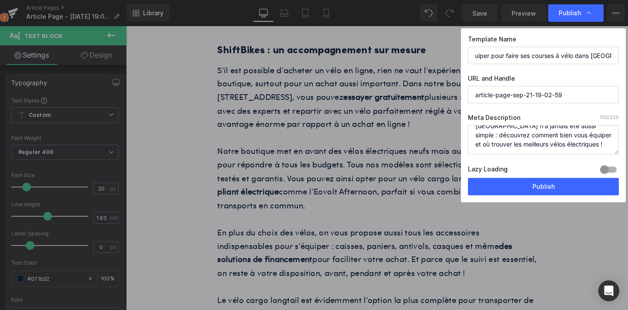
type input "Comment s'équiper pour faire ses courses à vélo dans [GEOGRAPHIC_DATA] ?"
click at [494, 94] on input "article-page-sep-21-19-02-59" at bounding box center [543, 94] width 151 height 17
paste input "Comment s'équiper pour faire ses courses à vélo dans [GEOGRAPHIC_DATA] ?"
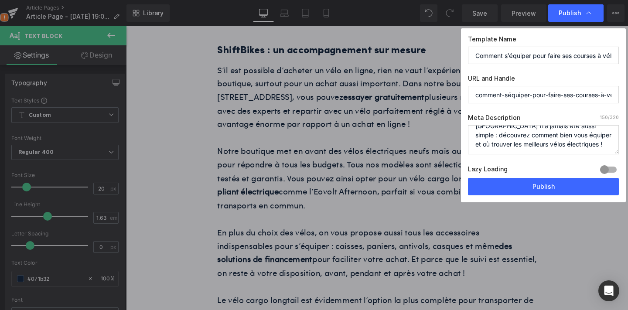
scroll to position [0, 42]
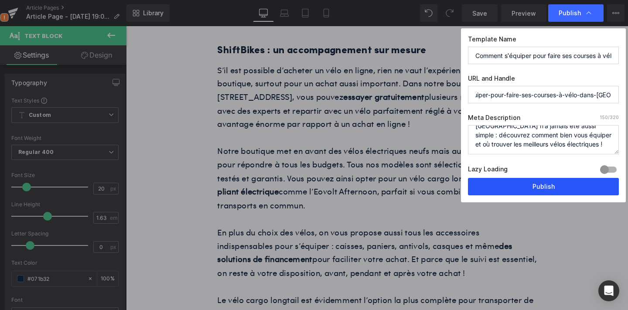
type input "comment-séquiper-pour-faire-ses-courses-à-vélo-dans-[GEOGRAPHIC_DATA]-"
click at [505, 184] on button "Publish" at bounding box center [543, 186] width 151 height 17
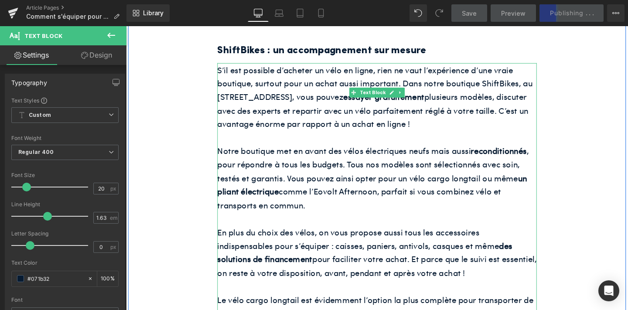
click at [524, 236] on p "En plus du choix des vélos, on vous propose aussi tous les accessoires indispen…" at bounding box center [390, 264] width 336 height 57
